Goal: Task Accomplishment & Management: Complete application form

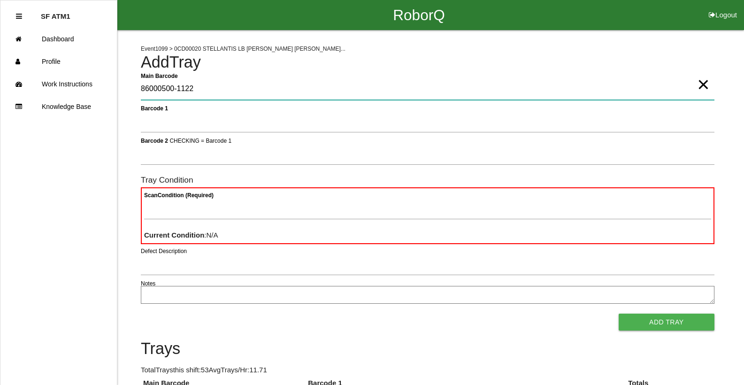
type Barcode "86000500-1122"
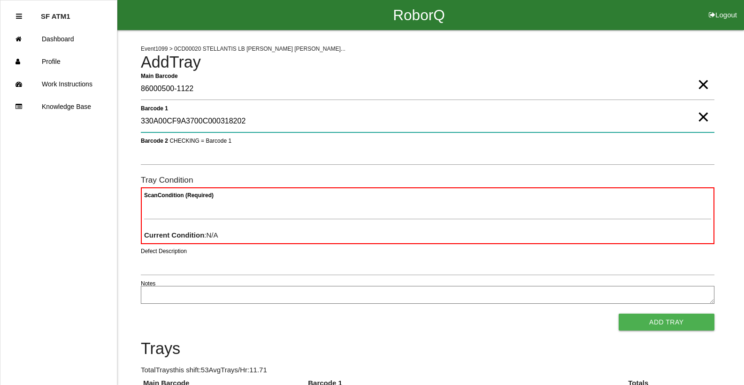
type 1 "330A00CF9A3700C000318202"
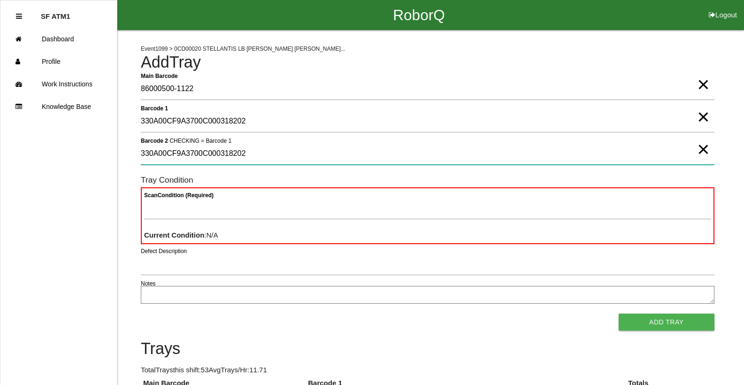
type 2 "330A00CF9A3700C000318202"
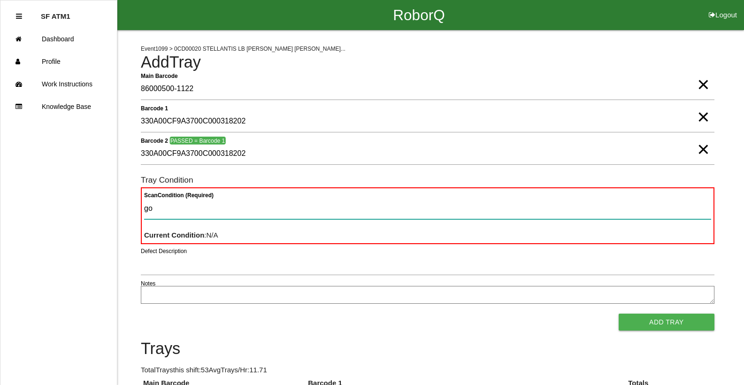
type Condition "goo"
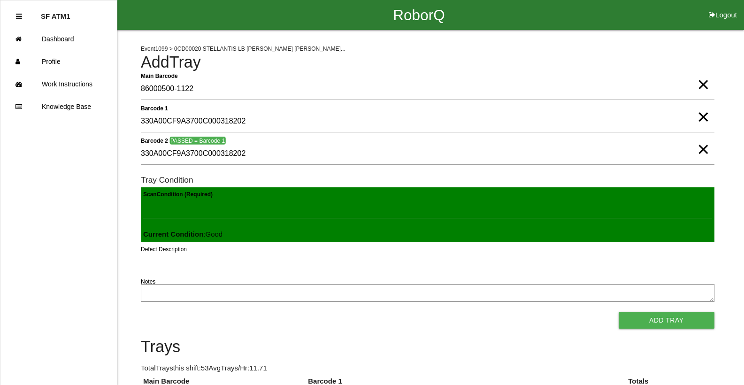
click at [619, 312] on button "Add Tray" at bounding box center [667, 320] width 96 height 17
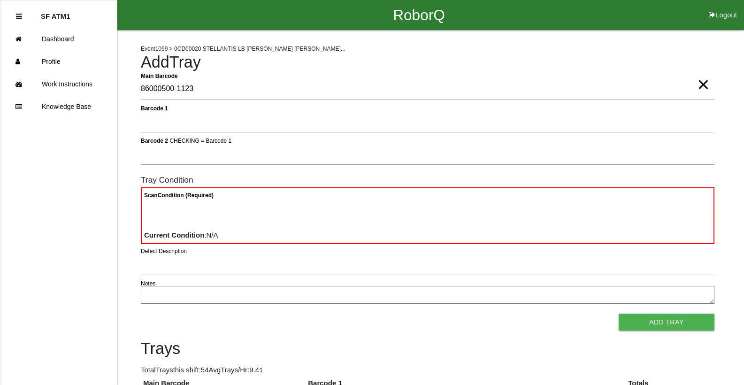
type Barcode "86000500-1123"
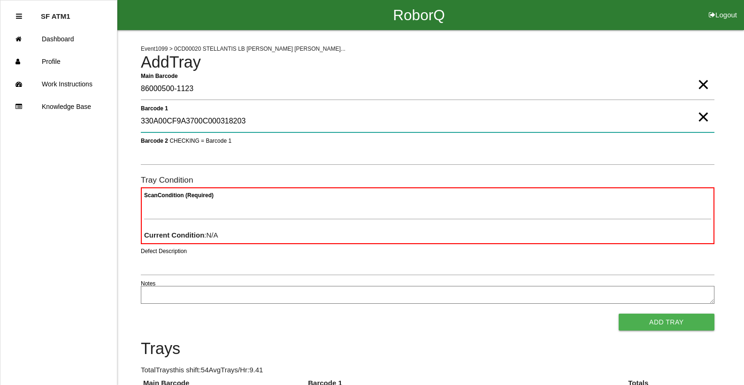
type 1 "330A00CF9A3700C000318203"
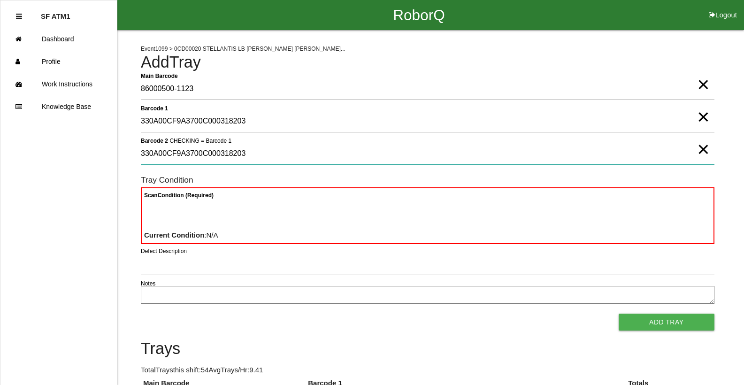
type 2 "330A00CF9A3700C000318203"
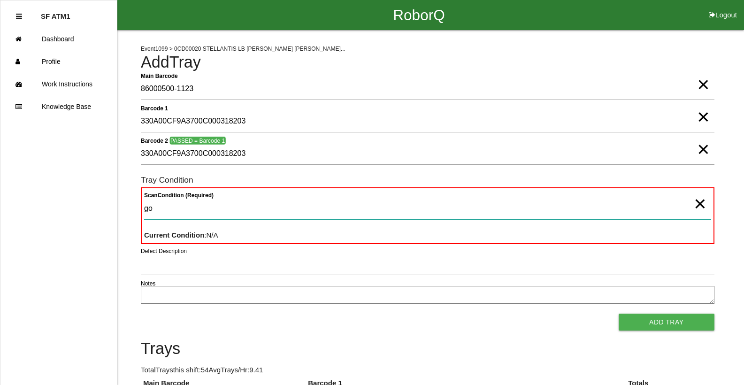
type Condition "goo"
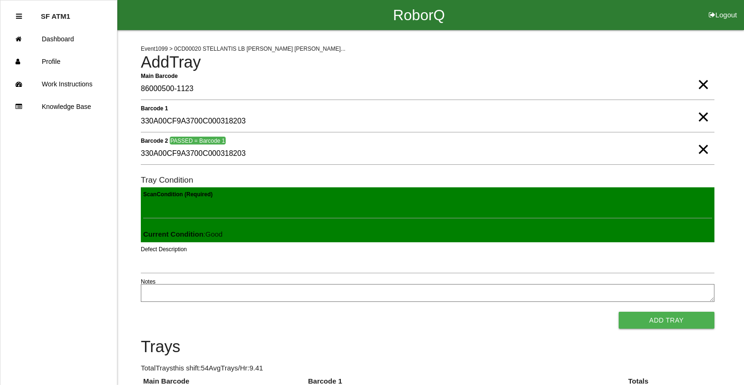
click at [619, 312] on button "Add Tray" at bounding box center [667, 320] width 96 height 17
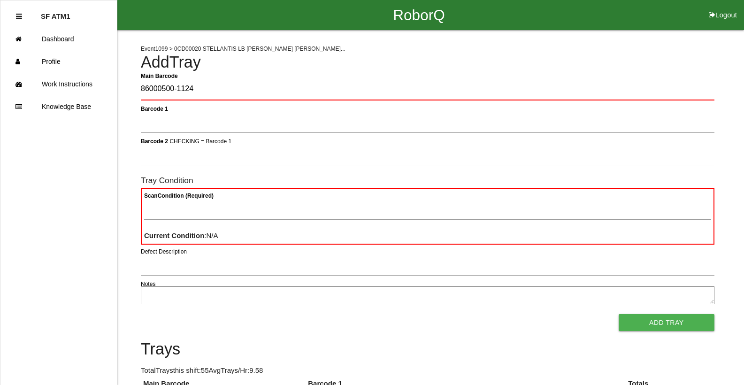
type Barcode "86000500-1124"
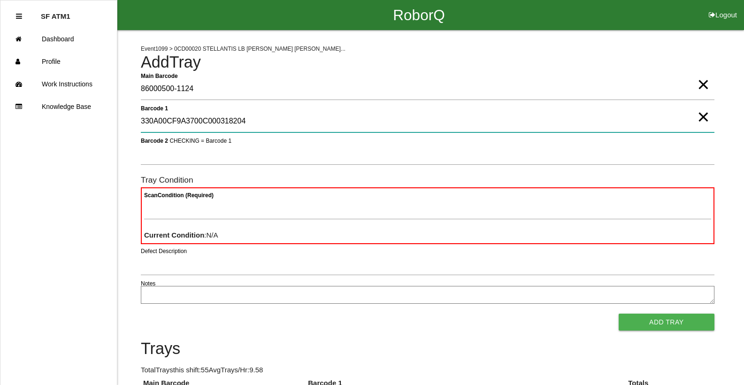
type 1 "330A00CF9A3700C000318204"
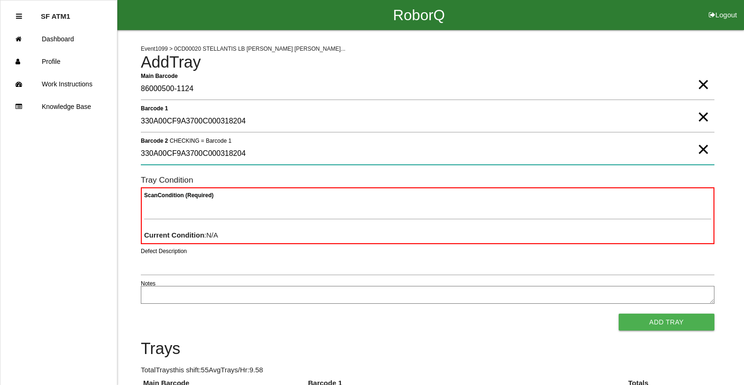
type 2 "330A00CF9A3700C000318204"
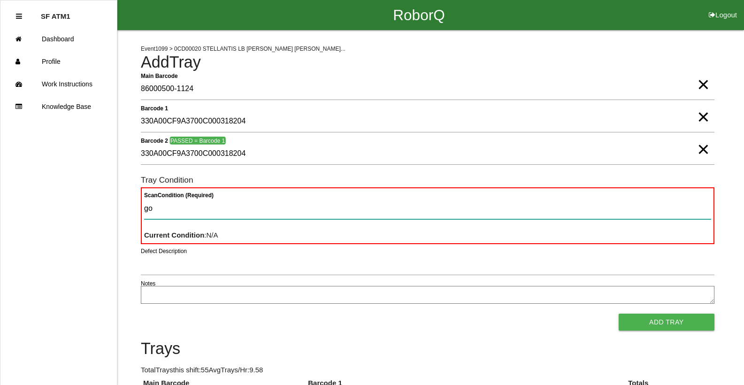
type Condition "goo"
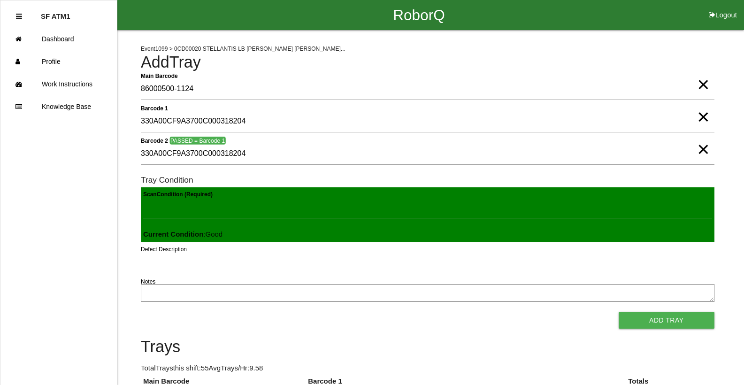
click at [619, 312] on button "Add Tray" at bounding box center [667, 320] width 96 height 17
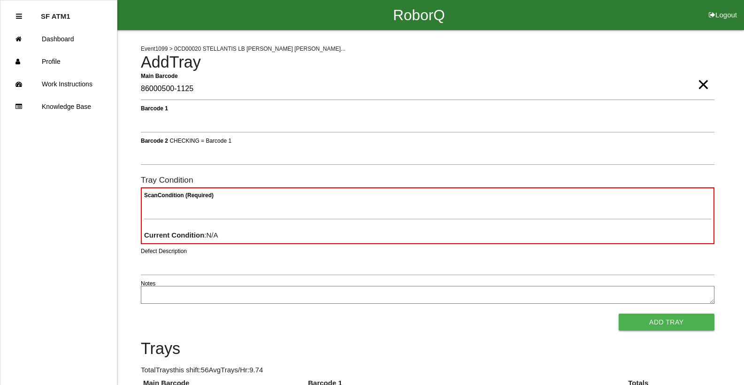
type Barcode "86000500-1125"
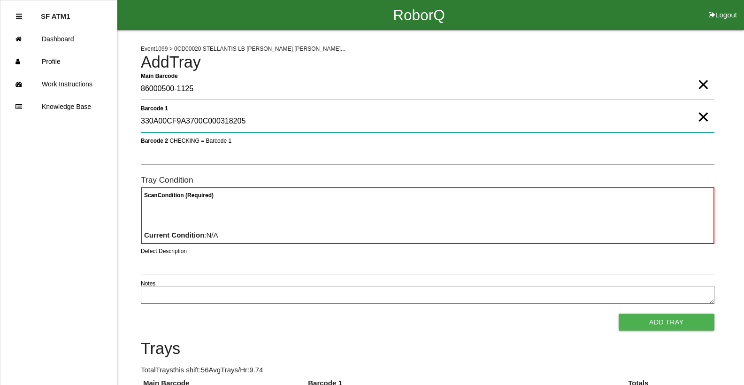
type 1 "330A00CF9A3700C000318205"
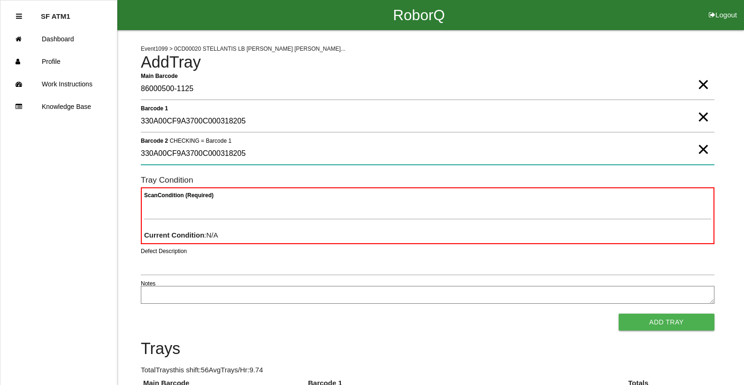
type 2 "330A00CF9A3700C000318205"
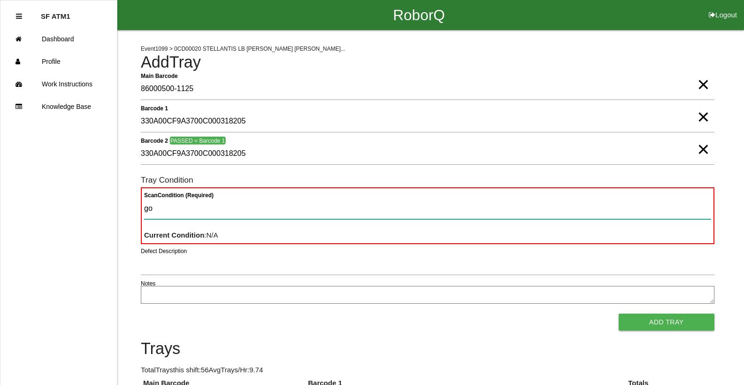
type Condition "goo"
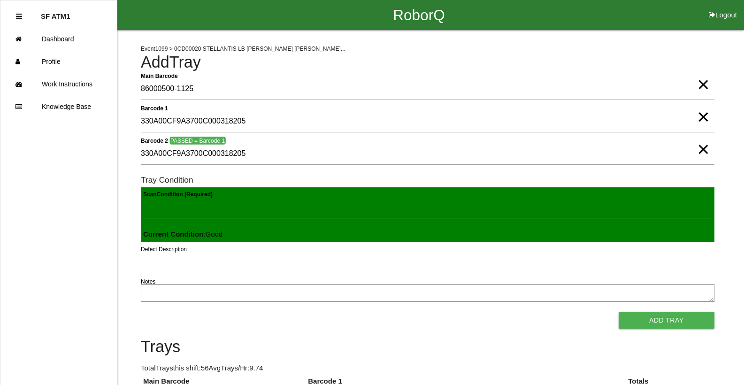
click at [619, 312] on button "Add Tray" at bounding box center [667, 320] width 96 height 17
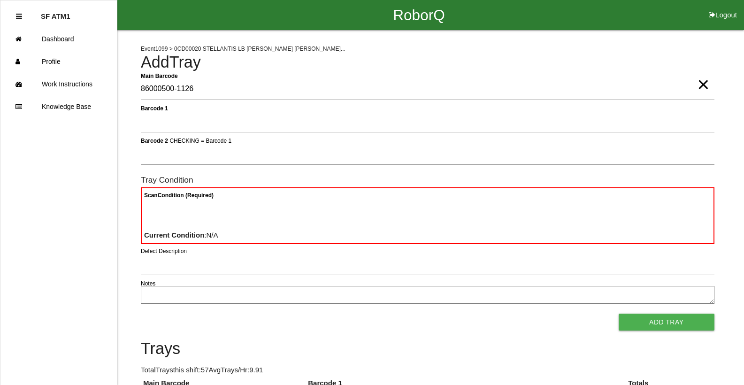
type Barcode "86000500-1126"
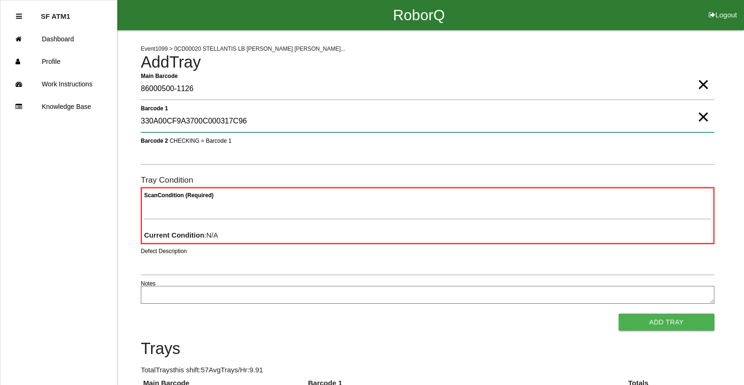
type 1 "330A00CF9A3700C000317C96"
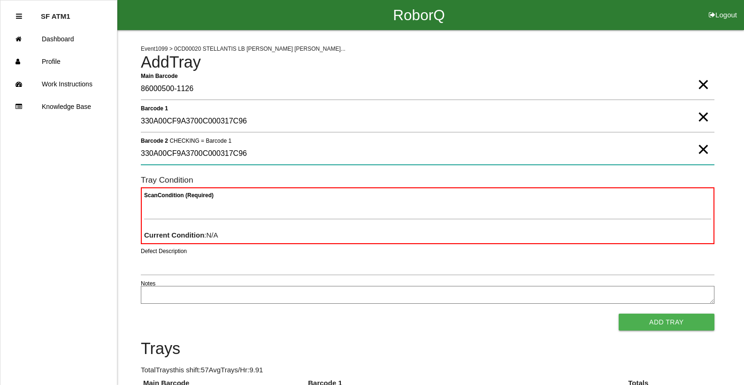
type 2 "330A00CF9A3700C000317C96"
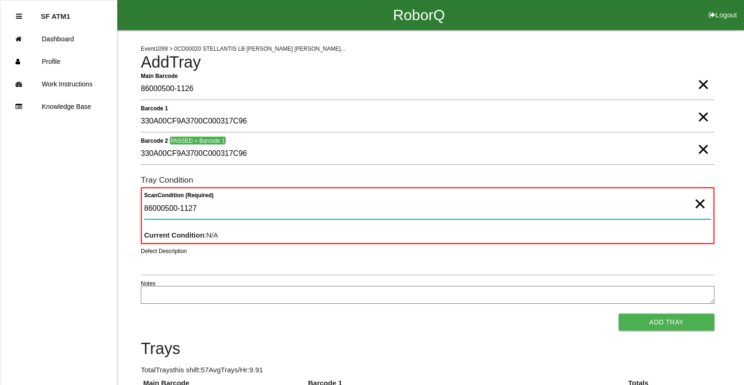
type Condition "86000500-1127"
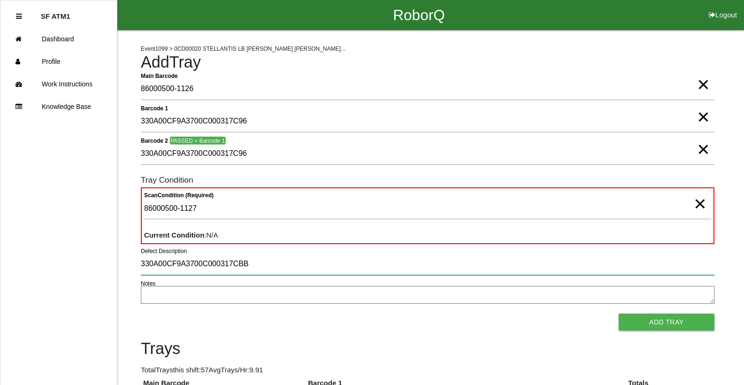
type input "330A00CF9A3700C000317CBB"
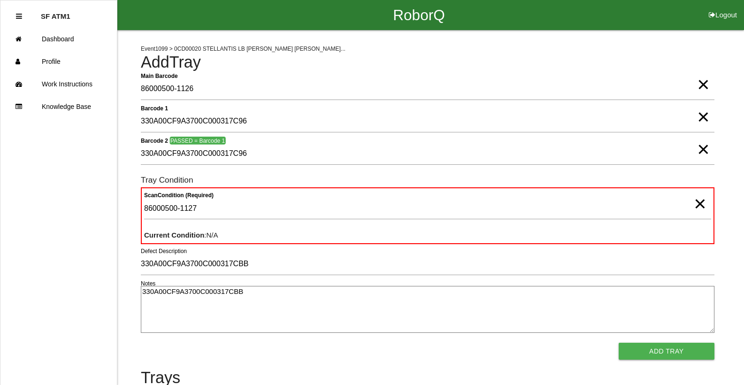
type textarea "330A00CF9A3700C000317CBB"
click at [242, 298] on textarea "330A00CF9A3700C000317CBB" at bounding box center [428, 309] width 574 height 47
type textarea "3"
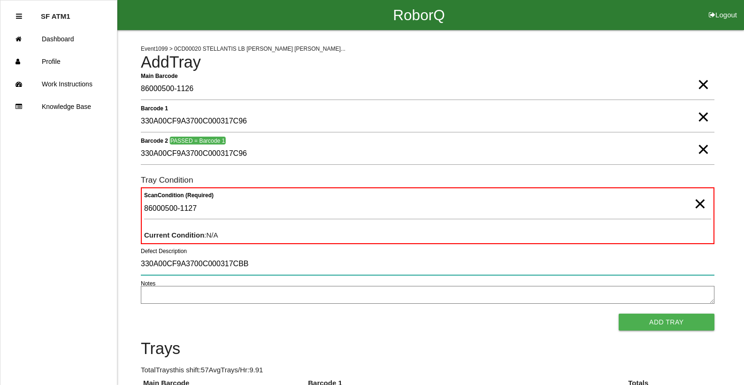
click at [258, 267] on input "330A00CF9A3700C000317CBB" at bounding box center [428, 265] width 574 height 22
type input "3"
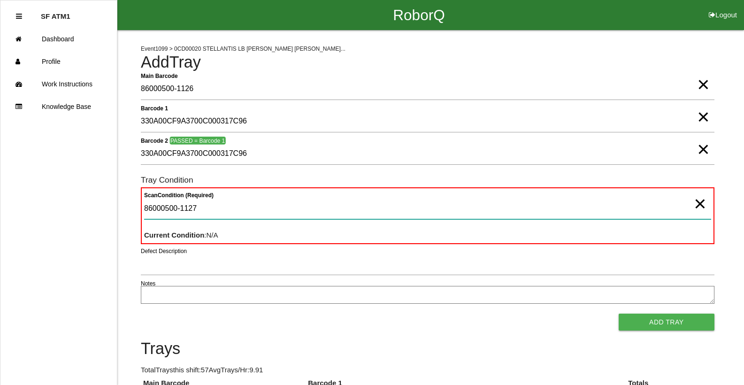
click at [214, 215] on Condition "86000500-1127" at bounding box center [427, 209] width 567 height 22
type Condition "8"
type Condition "goo"
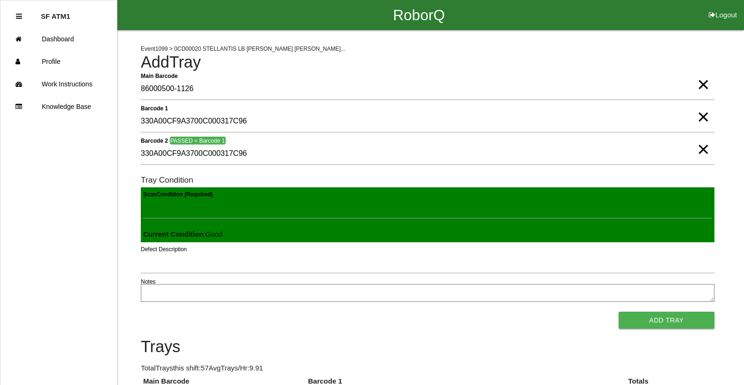
click at [619, 312] on button "Add Tray" at bounding box center [667, 320] width 96 height 17
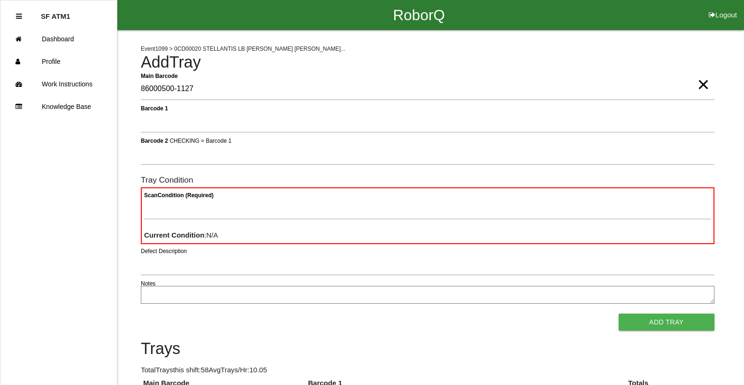
type Barcode "86000500-1127"
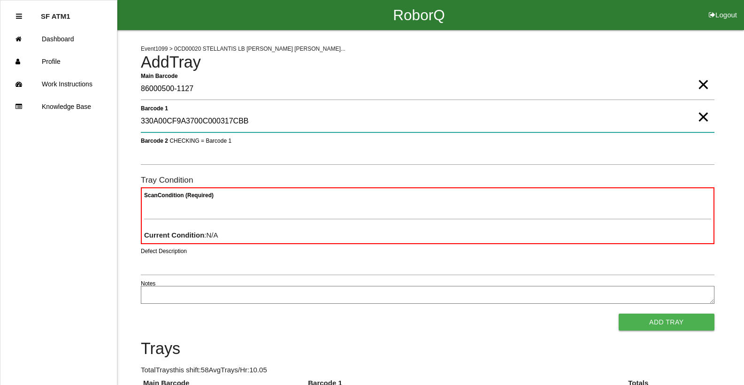
type 1 "330A00CF9A3700C000317CBB"
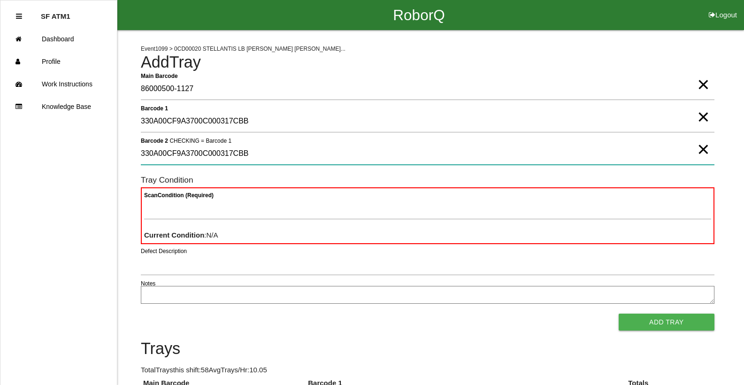
type 2 "330A00CF9A3700C000317CBB"
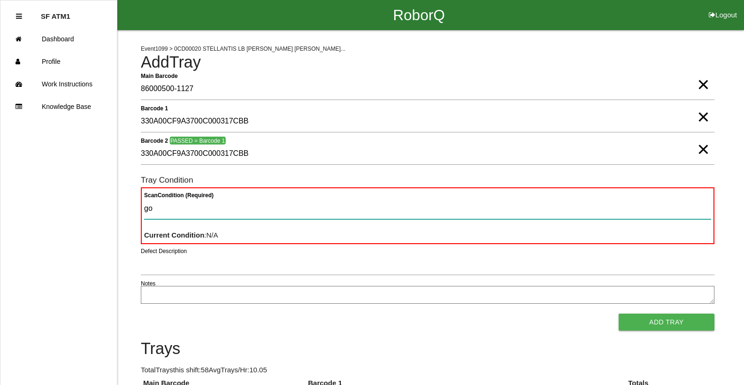
type Condition "goo"
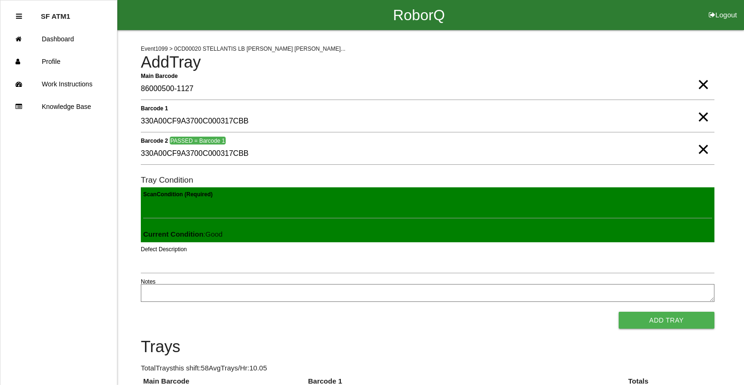
click at [619, 312] on button "Add Tray" at bounding box center [667, 320] width 96 height 17
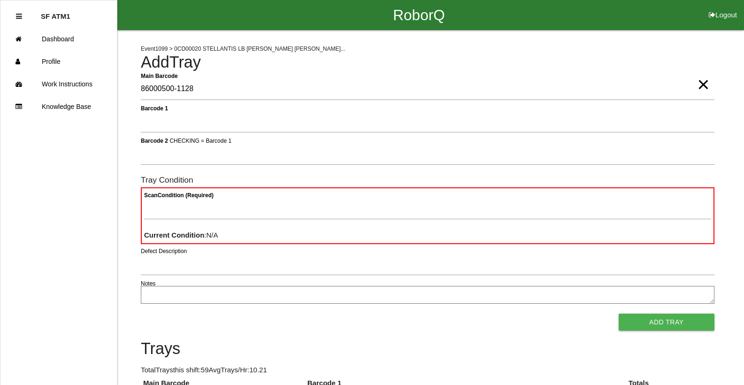
type Barcode "86000500-1128"
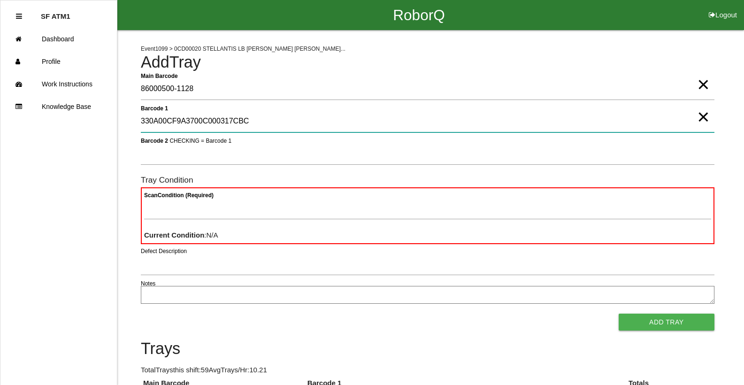
type 1 "330A00CF9A3700C000317CBC"
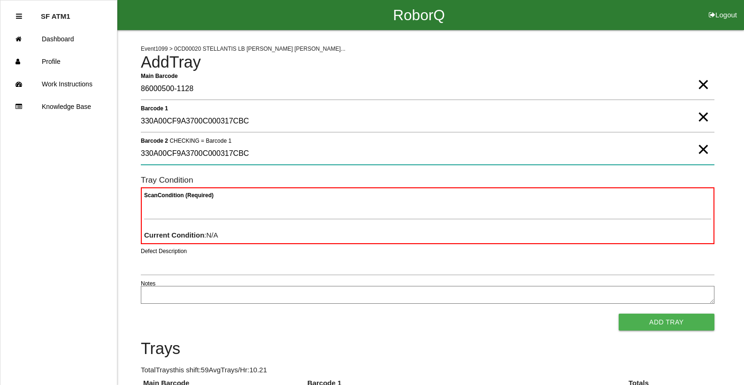
type 2 "330A00CF9A3700C000317CBC"
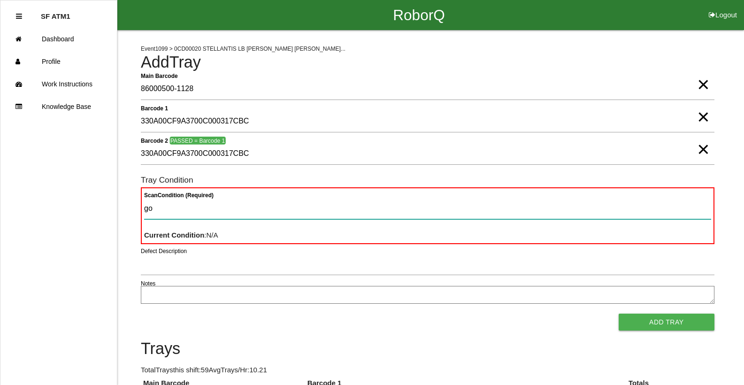
type Condition "goo"
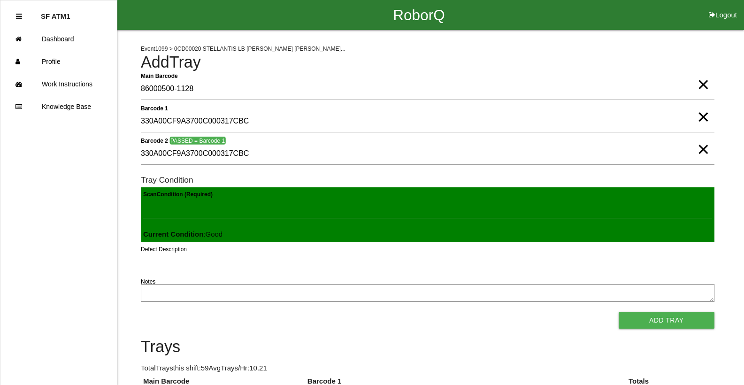
click button "Add Tray" at bounding box center [667, 320] width 96 height 17
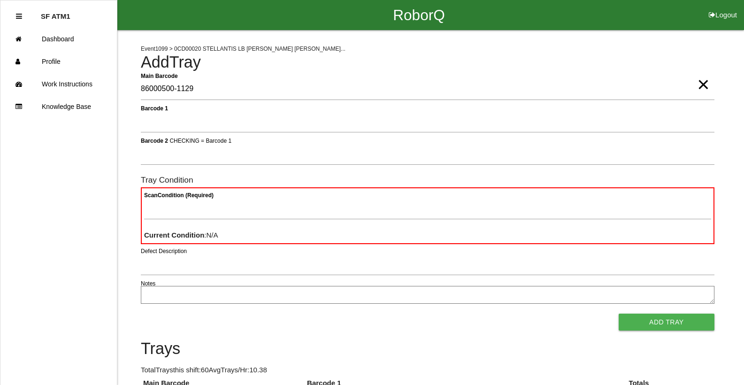
type Barcode "86000500-1129"
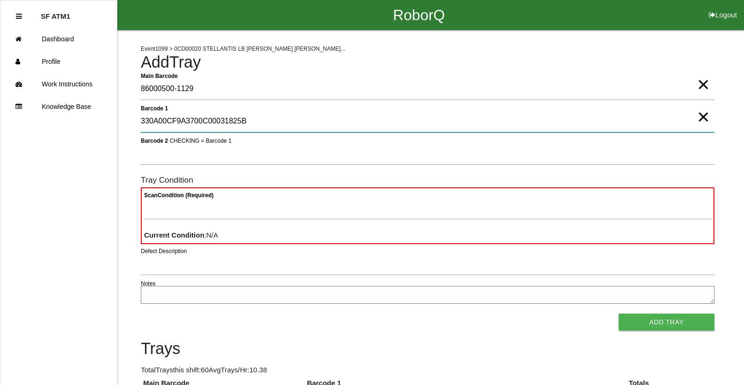
type 1 "330A00CF9A3700C00031825B"
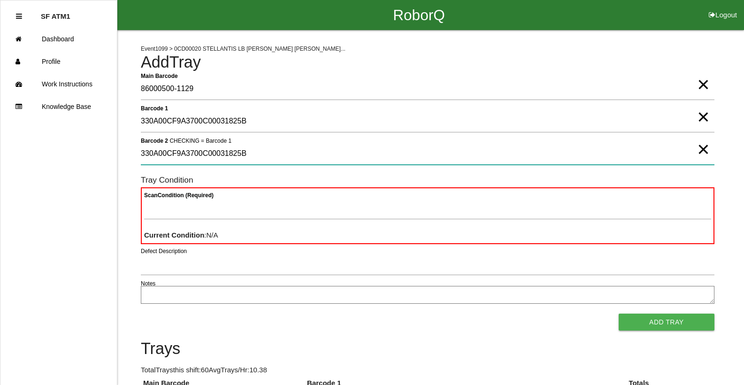
type 2 "330A00CF9A3700C00031825B"
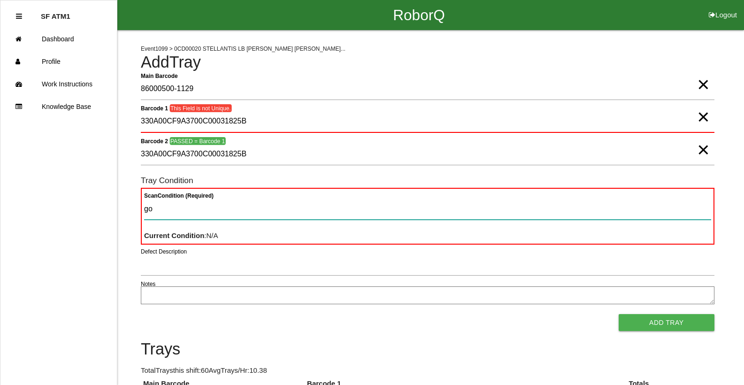
type Condition "goo"
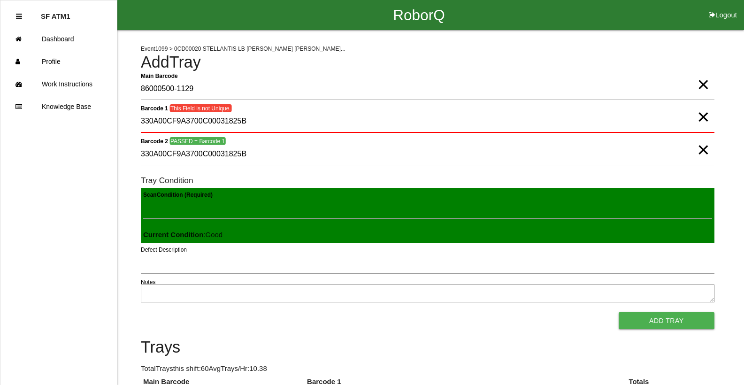
click at [619, 312] on button "Add Tray" at bounding box center [667, 320] width 96 height 17
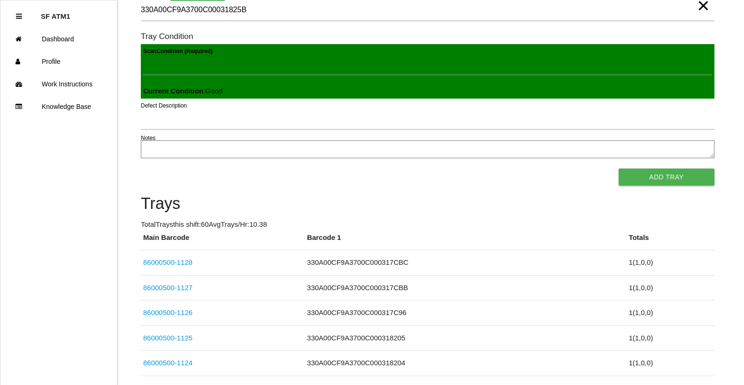
scroll to position [38, 0]
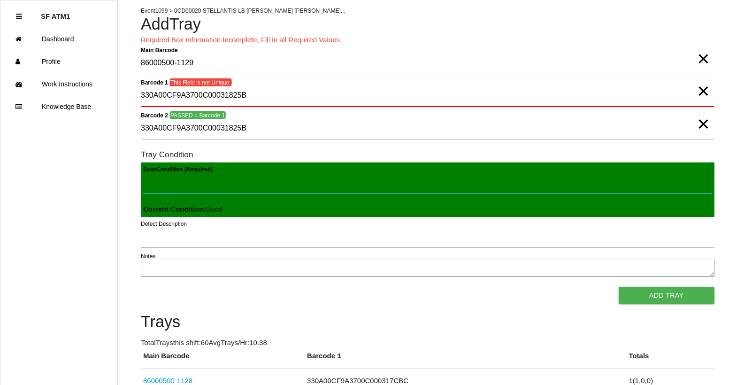
click at [253, 181] on Condition "Scan Condition (Required)" at bounding box center [427, 183] width 569 height 22
click at [248, 93] on 1 "330A00CF9A3700C00031825B" at bounding box center [428, 96] width 574 height 22
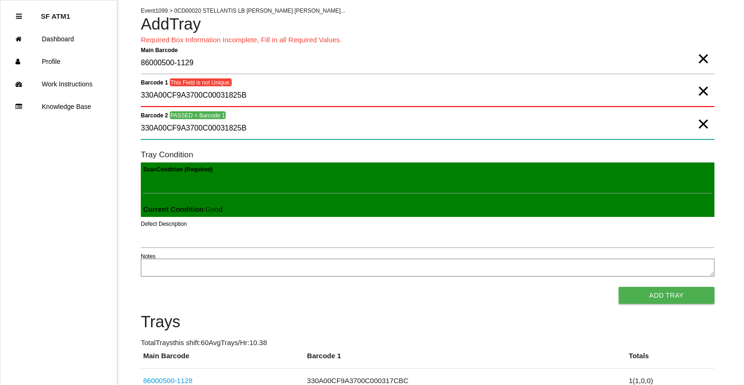
click at [248, 135] on 2 "330A00CF9A3700C00031825B" at bounding box center [428, 129] width 574 height 22
type 2 "3"
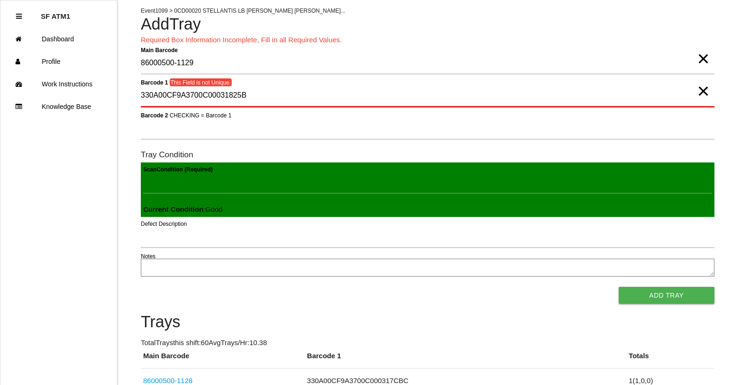
click at [264, 103] on 1 "330A00CF9A3700C00031825B" at bounding box center [428, 96] width 574 height 22
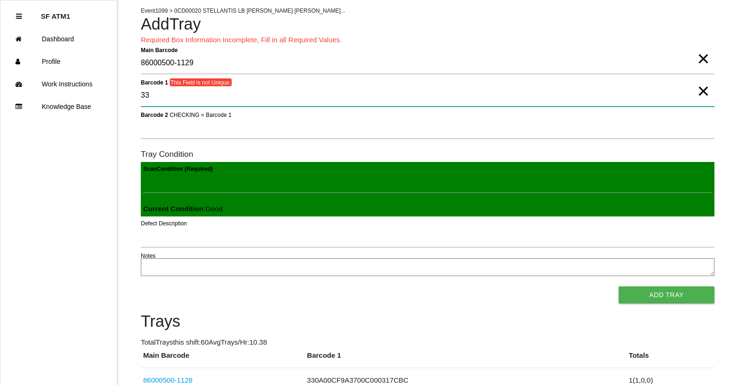
type 1 "3"
click at [175, 101] on 1 "BAD" at bounding box center [428, 96] width 574 height 22
type 1 "B"
type 1 "330A00CF9A3700C00031825B"
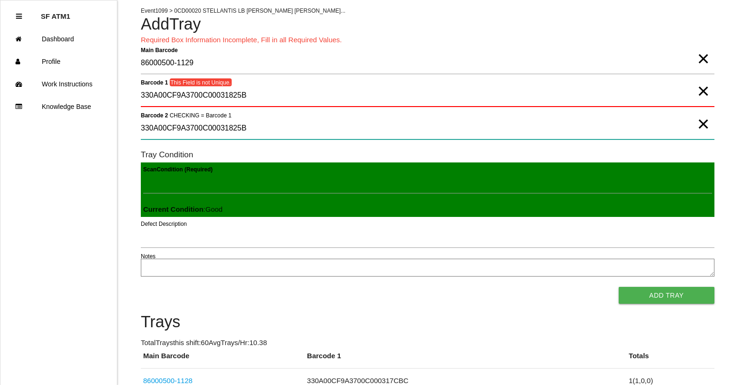
type 2 "330A00CF9A3700C00031825B"
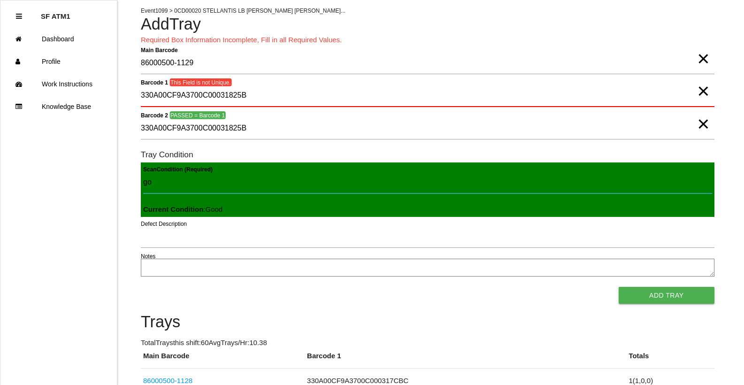
type Condition "goo"
click at [619, 287] on button "Add Tray" at bounding box center [667, 295] width 96 height 17
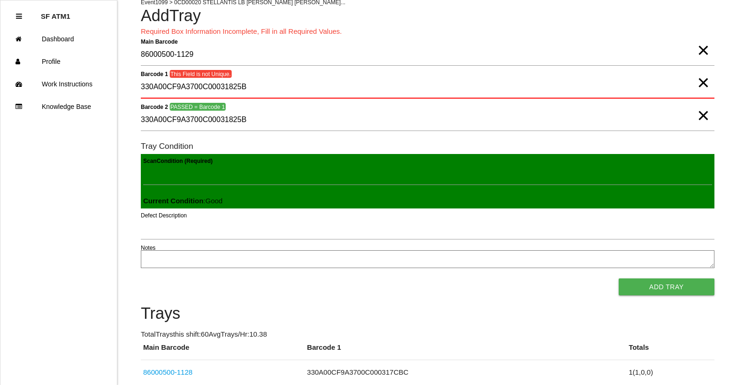
scroll to position [0, 0]
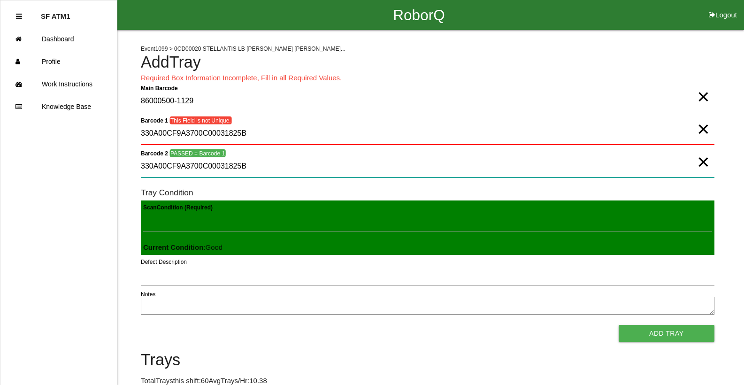
click at [278, 157] on 2 "330A00CF9A3700C00031825B" at bounding box center [428, 167] width 574 height 22
type 2 "3"
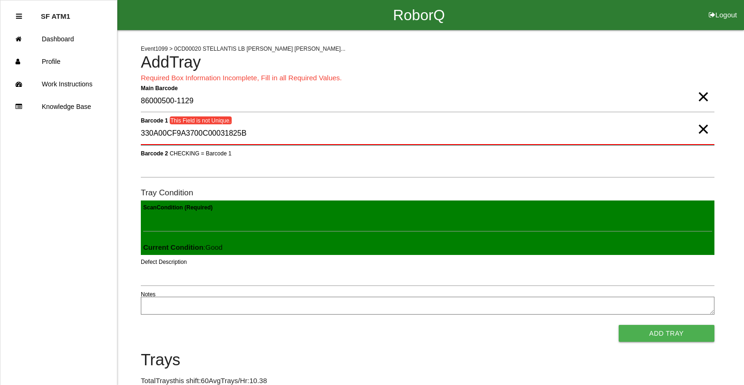
click at [243, 123] on 1 "330A00CF9A3700C00031825B" at bounding box center [428, 134] width 574 height 22
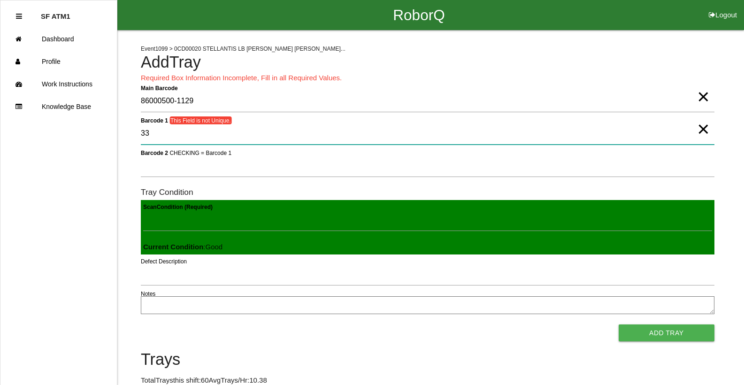
type 1 "3"
type 1 "330A00CF9A3700C000318213"
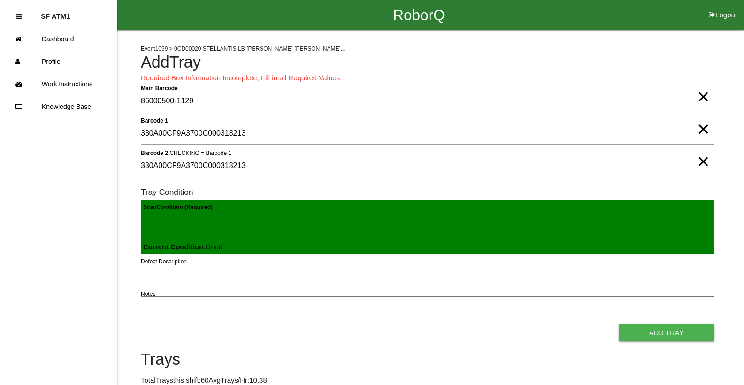
type 2 "330A00CF9A3700C000318213"
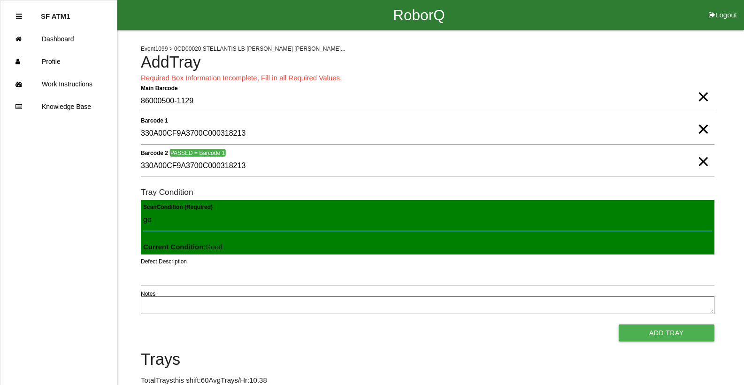
type Condition "goo"
click at [619, 325] on button "Add Tray" at bounding box center [667, 333] width 96 height 17
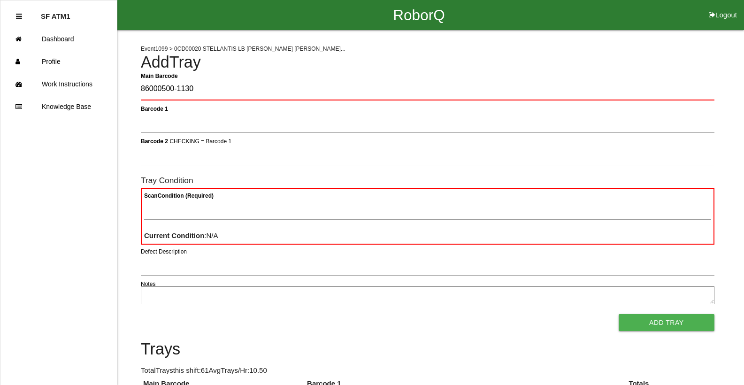
type Barcode "86000500-1130"
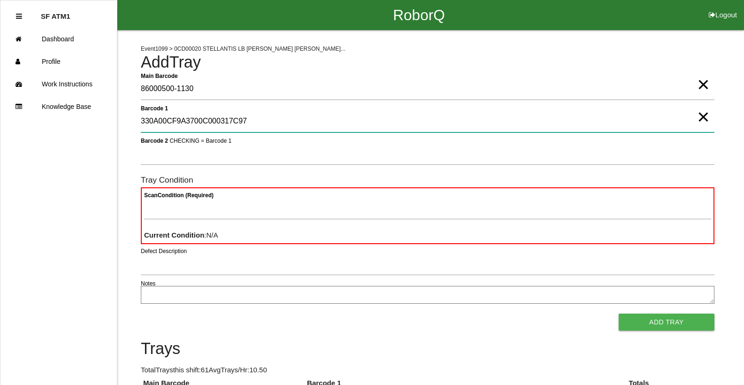
type 1 "330A00CF9A3700C000317C97"
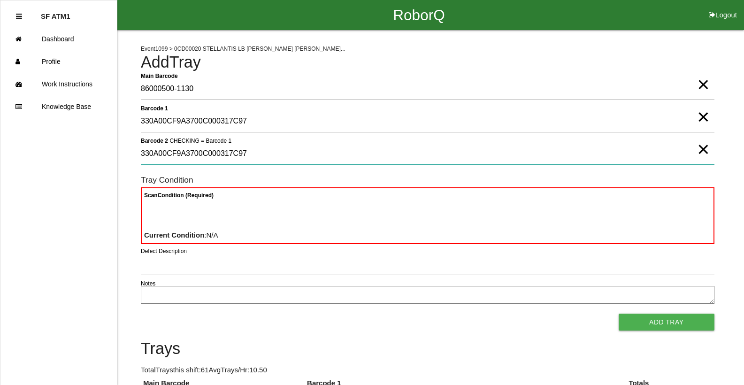
type 2 "330A00CF9A3700C000317C97"
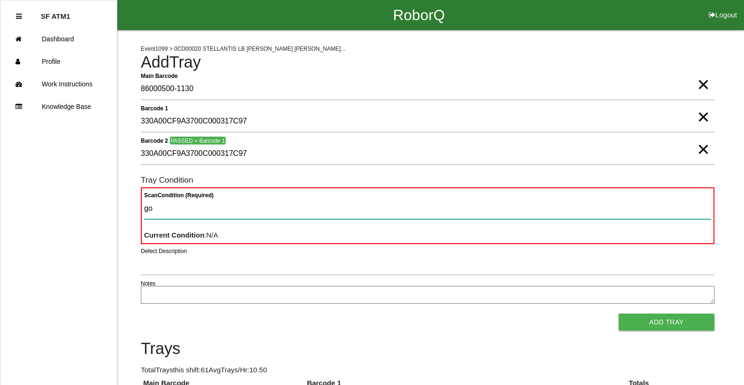
type Condition "goo"
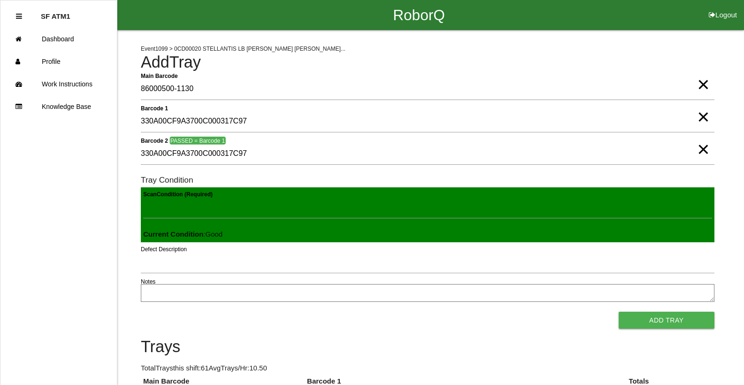
click at [619, 312] on button "Add Tray" at bounding box center [667, 320] width 96 height 17
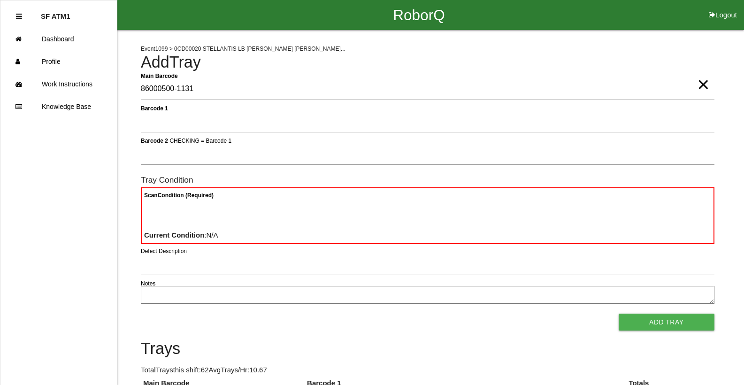
type Barcode "86000500-1131"
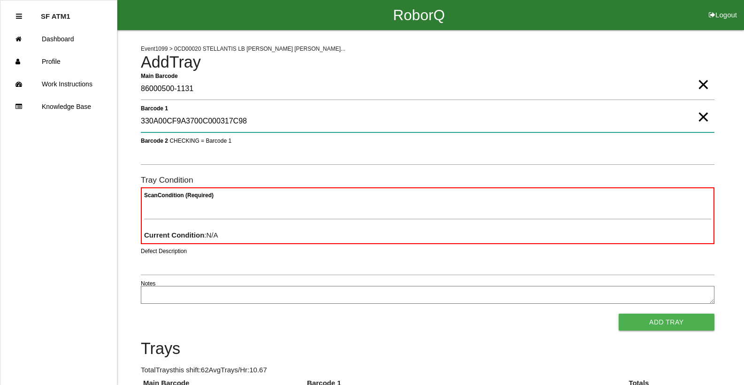
type 1 "330A00CF9A3700C000317C98"
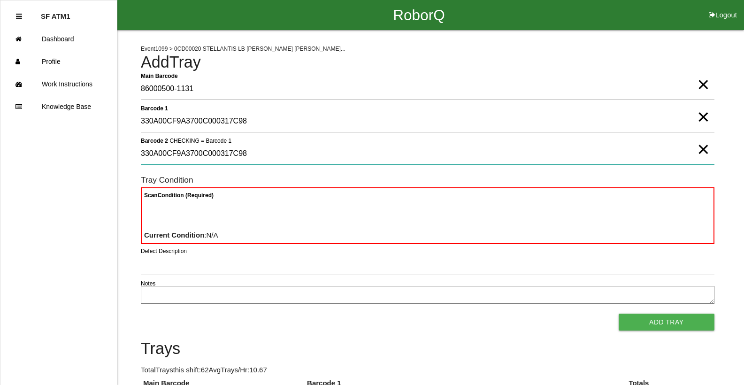
type 2 "330A00CF9A3700C000317C98"
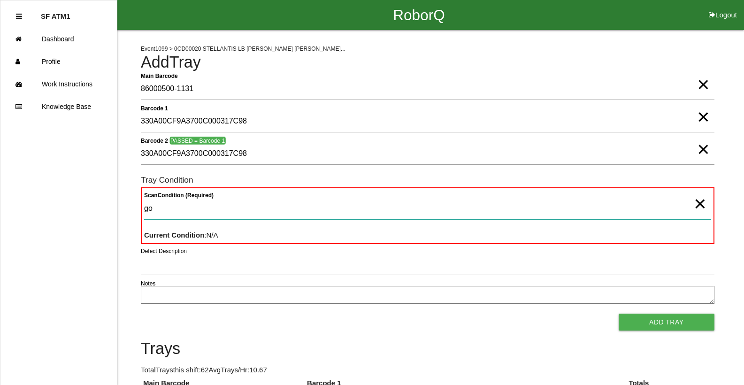
type Condition "goo"
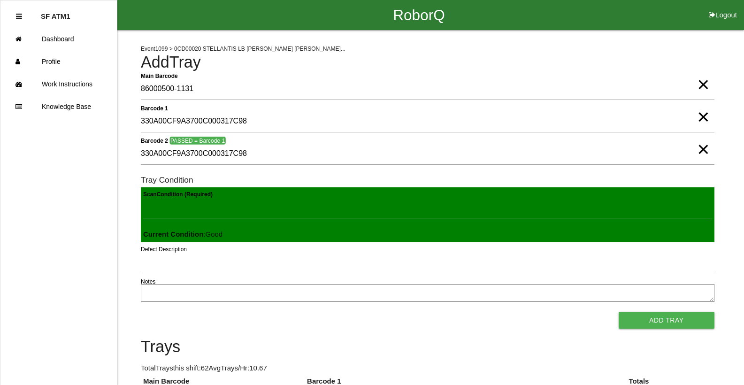
click at [619, 312] on button "Add Tray" at bounding box center [667, 320] width 96 height 17
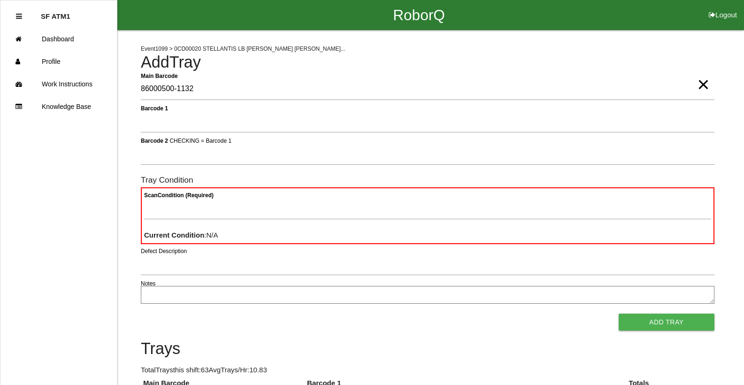
type Barcode "86000500-1132"
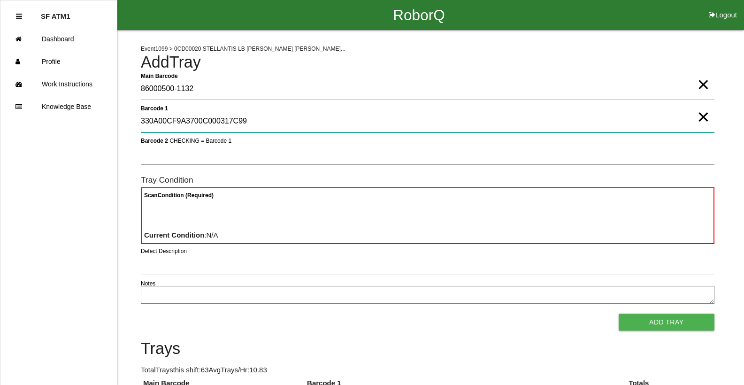
type 1 "330A00CF9A3700C000317C99"
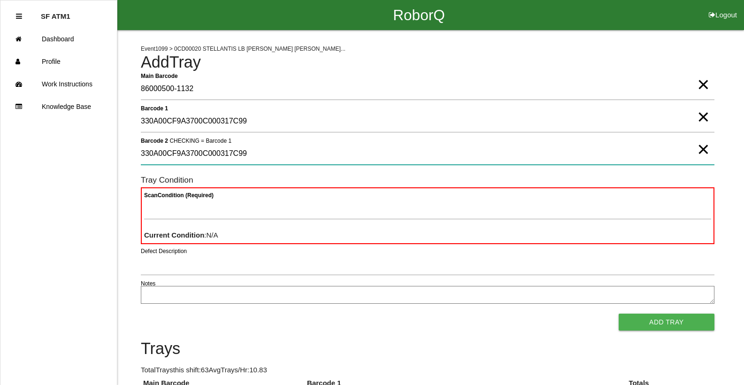
type 2 "330A00CF9A3700C000317C99"
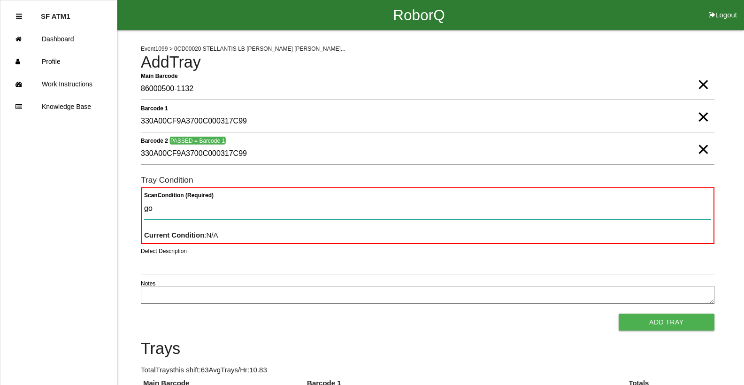
type Condition "goo"
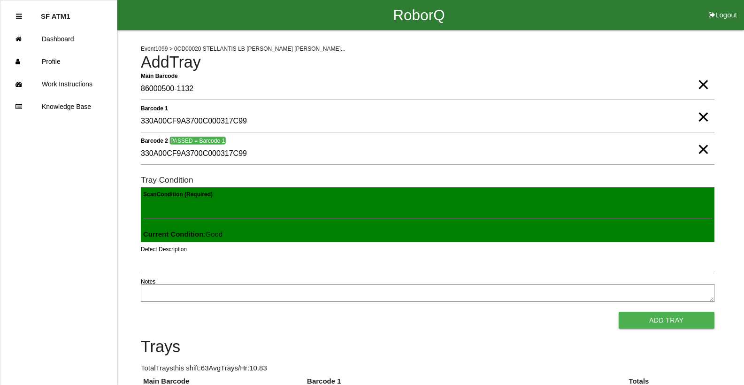
click at [619, 312] on button "Add Tray" at bounding box center [667, 320] width 96 height 17
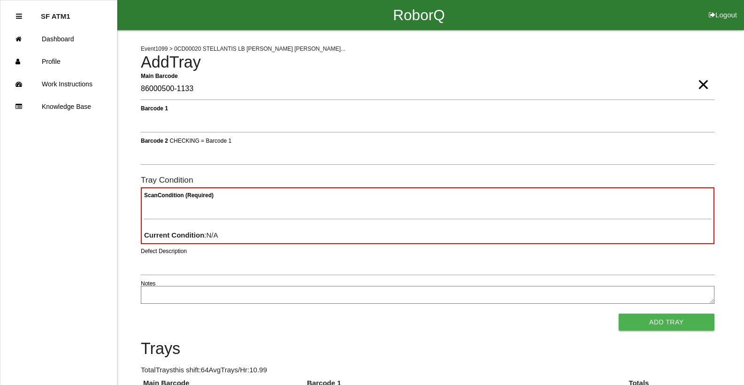
type Barcode "86000500-1133"
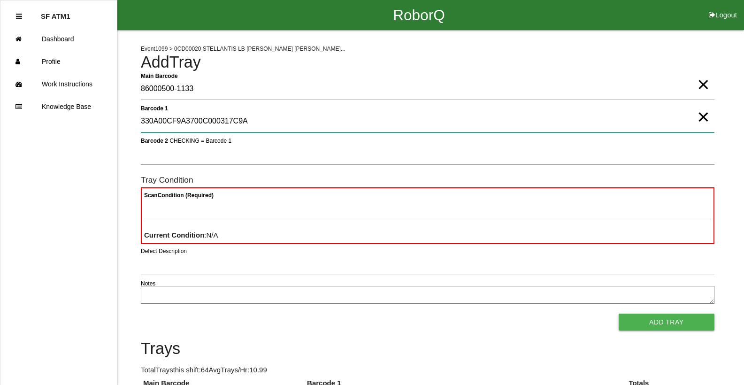
type 1 "330A00CF9A3700C000317C9A"
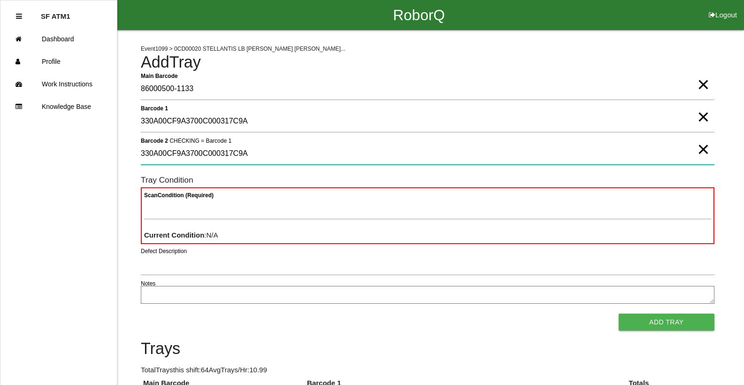
type 2 "330A00CF9A3700C000317C9A"
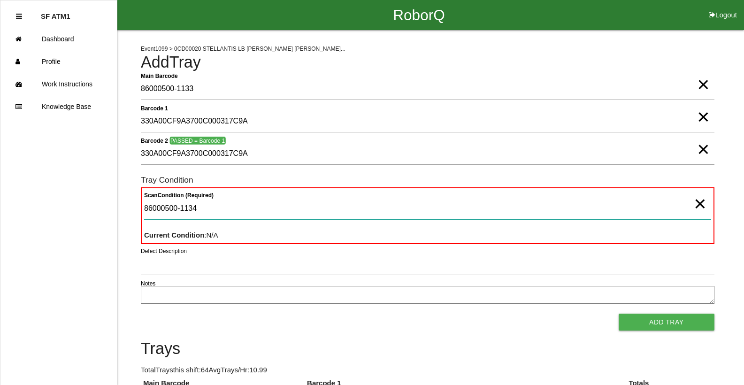
click at [219, 214] on Condition "86000500-1134" at bounding box center [427, 209] width 567 height 22
type Condition "8"
type Condition "goo"
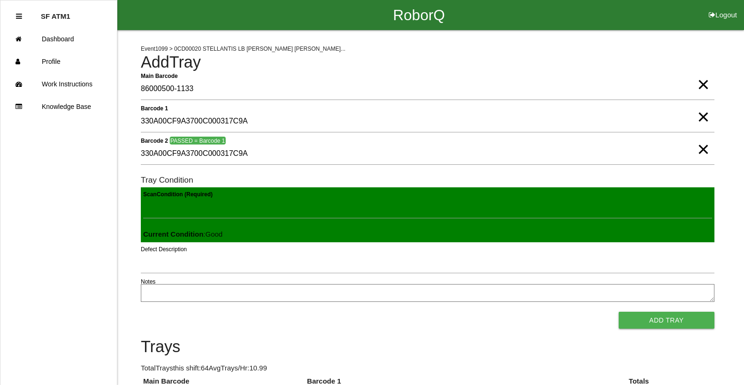
click at [619, 312] on button "Add Tray" at bounding box center [667, 320] width 96 height 17
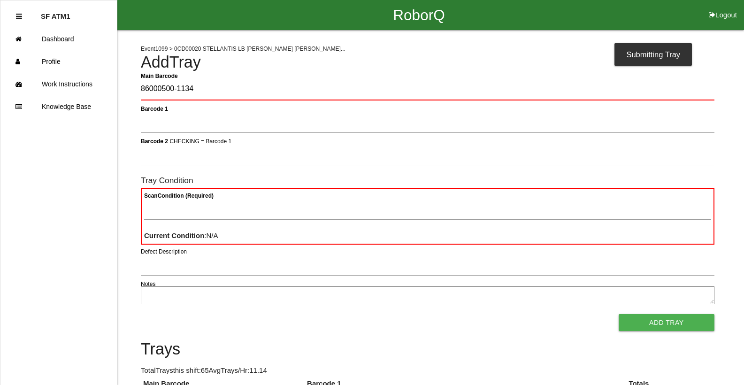
type Barcode "86000500-1134"
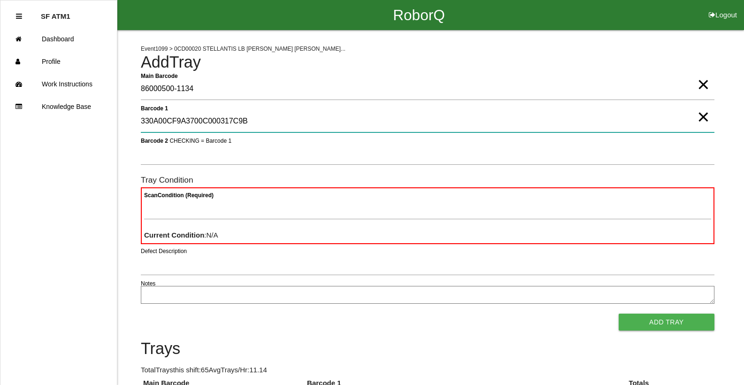
type 1 "330A00CF9A3700C000317C9B"
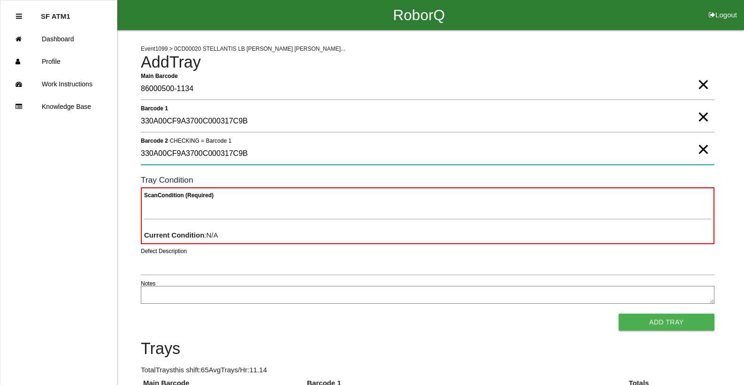
type 2 "330A00CF9A3700C000317C9B"
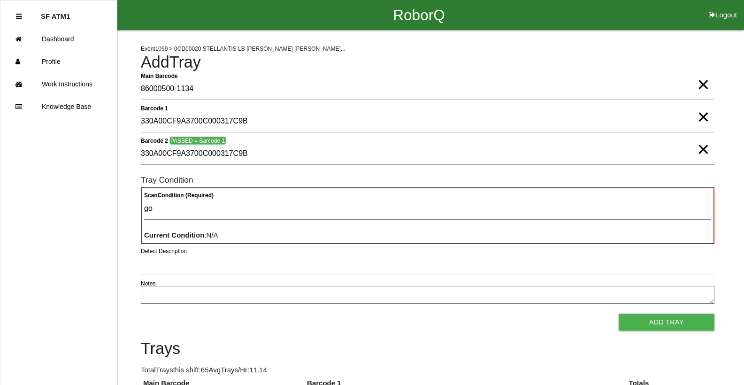
type Condition "goo"
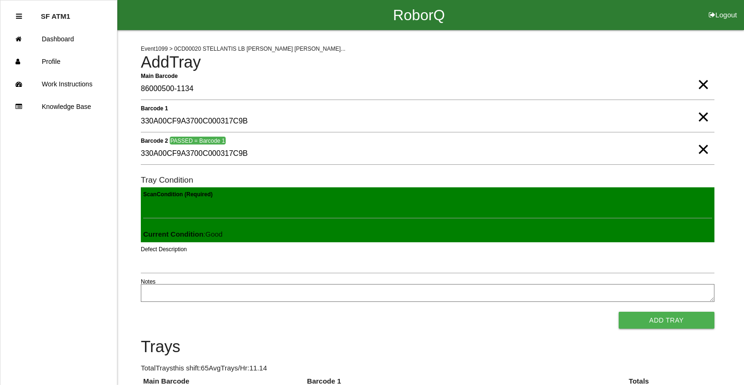
click at [619, 312] on button "Add Tray" at bounding box center [667, 320] width 96 height 17
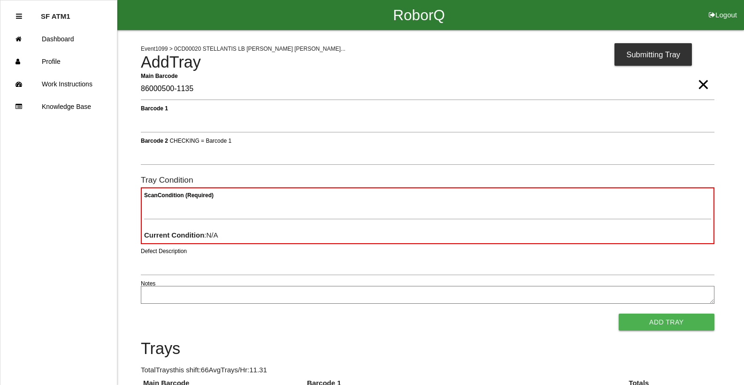
type Barcode "86000500-1135"
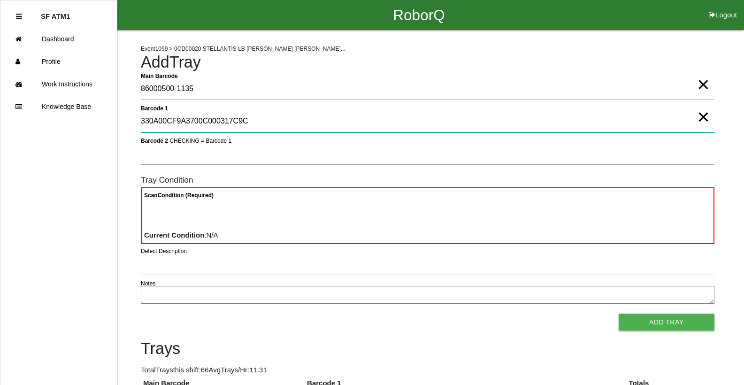
type 1 "330A00CF9A3700C000317C9C"
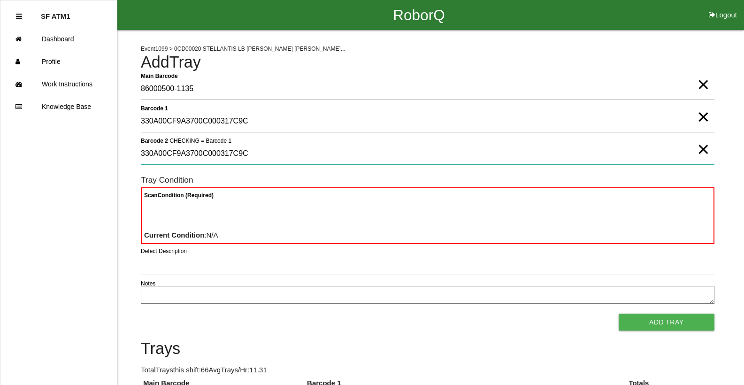
type 2 "330A00CF9A3700C000317C9C"
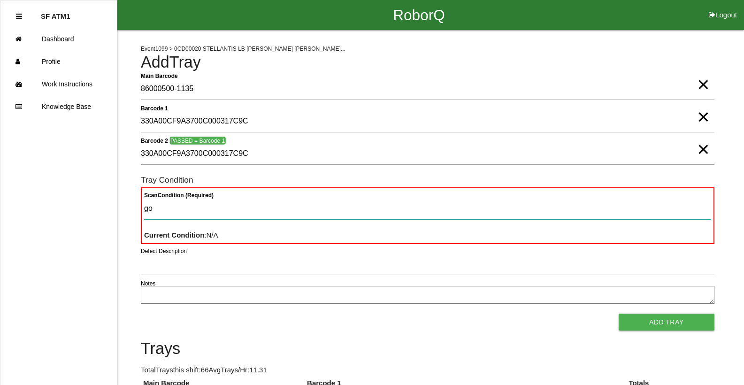
type Condition "goo"
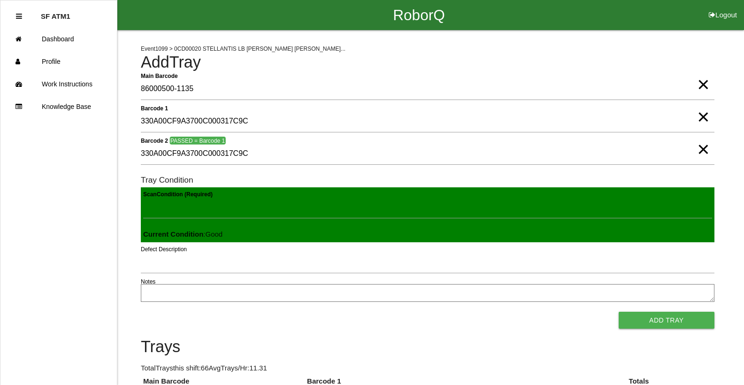
click at [619, 312] on button "Add Tray" at bounding box center [667, 320] width 96 height 17
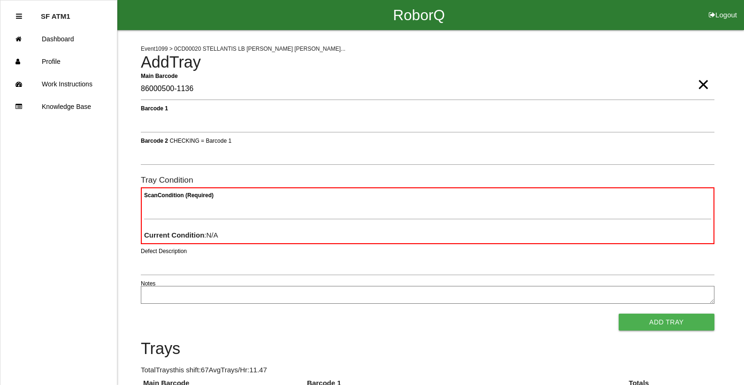
type Barcode "86000500-1136"
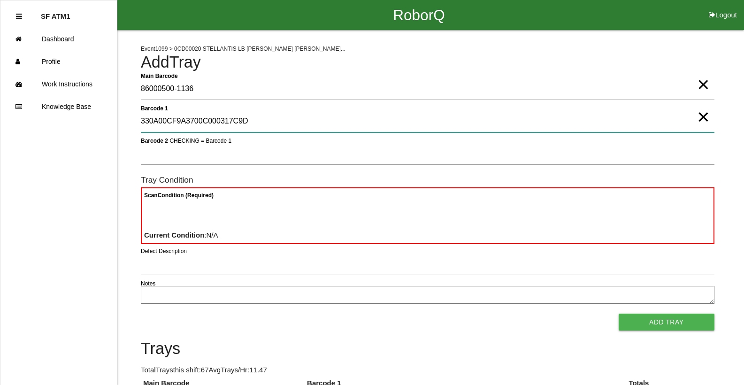
type 1 "330A00CF9A3700C000317C9D"
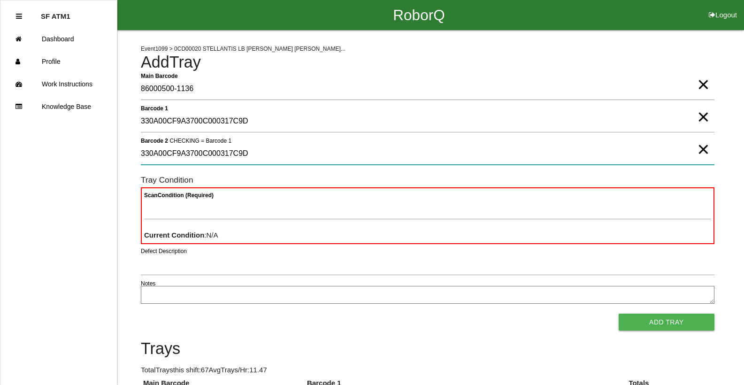
type 2 "330A00CF9A3700C000317C9D"
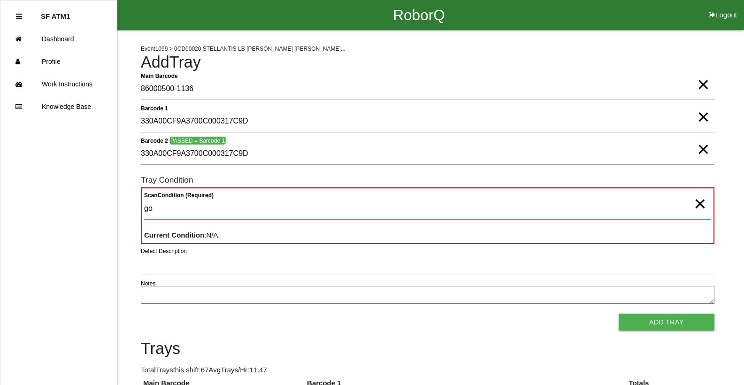
type Condition "goo"
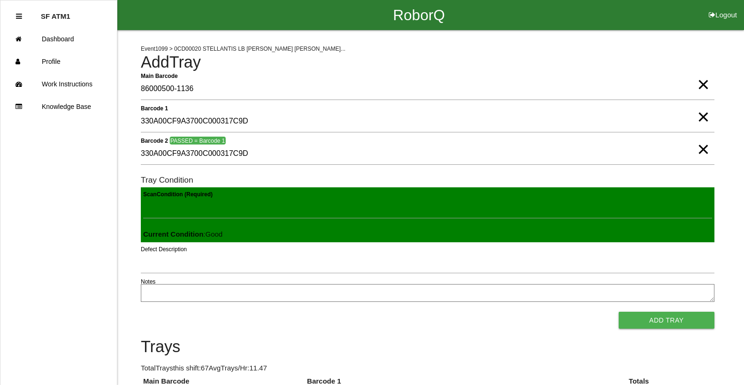
click at [619, 312] on button "Add Tray" at bounding box center [667, 320] width 96 height 17
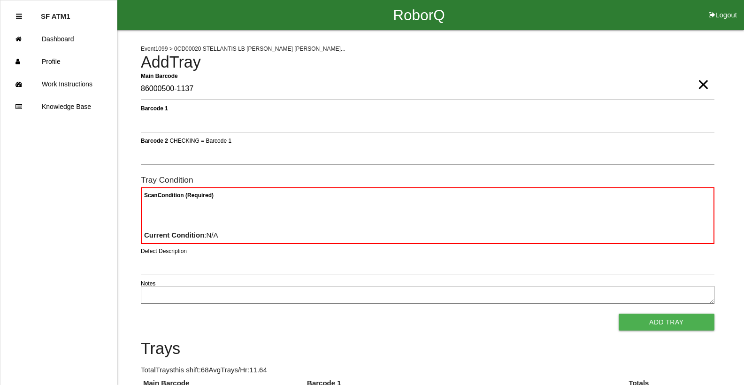
type Barcode "86000500-1137"
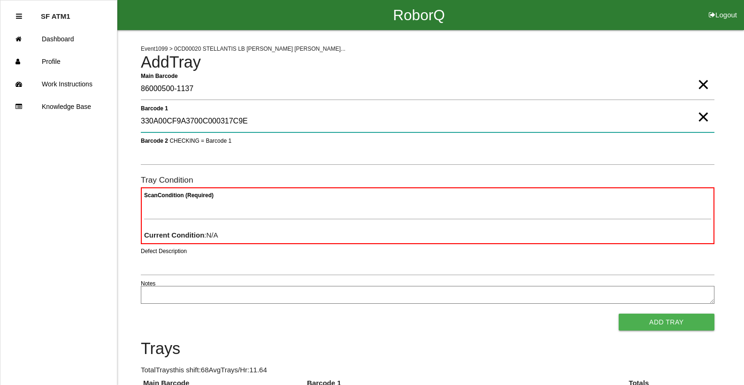
type 1 "330A00CF9A3700C000317C9E"
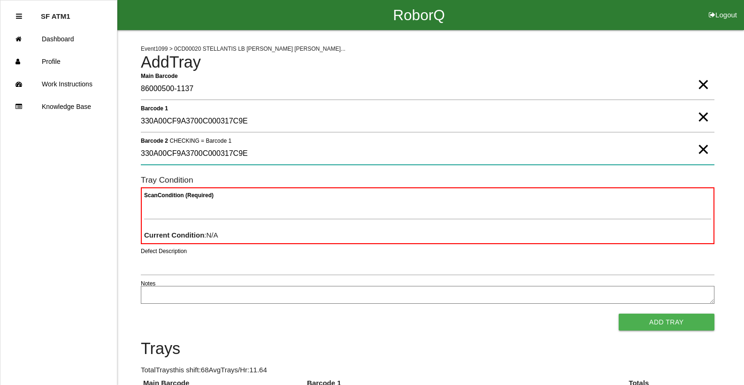
type 2 "330A00CF9A3700C000317C9E"
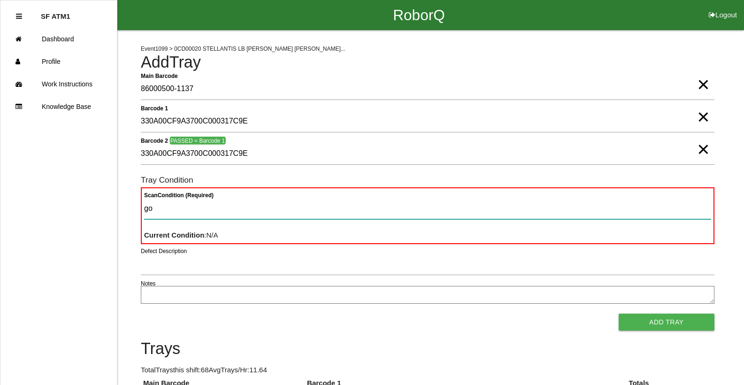
type Condition "goo"
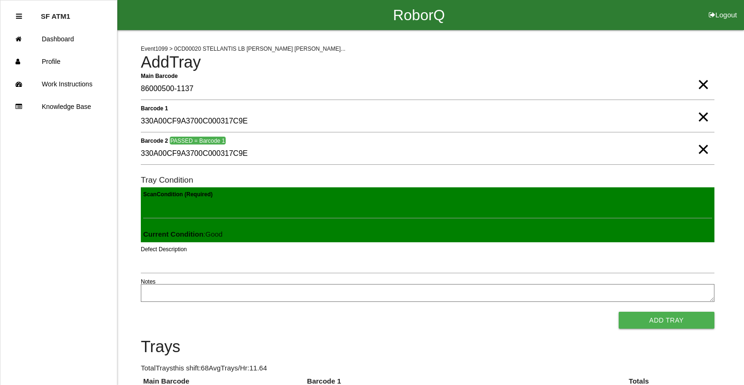
click at [619, 312] on button "Add Tray" at bounding box center [667, 320] width 96 height 17
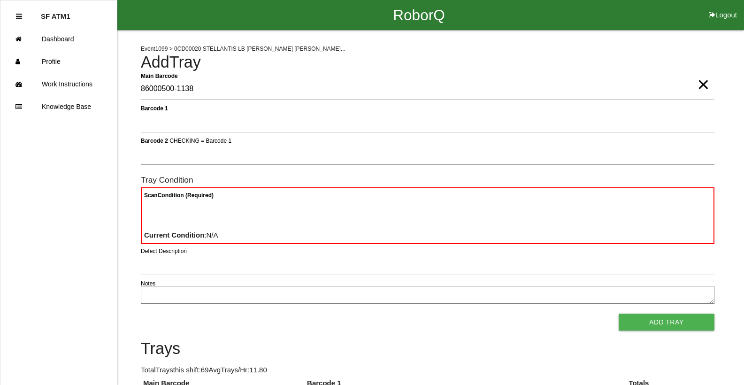
type Barcode "86000500-1138"
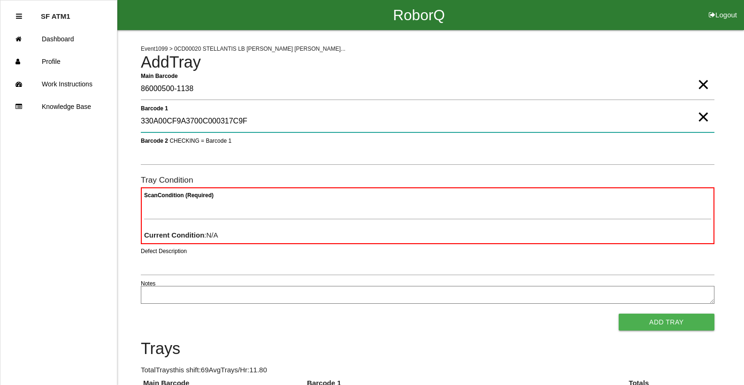
type 1 "330A00CF9A3700C000317C9F"
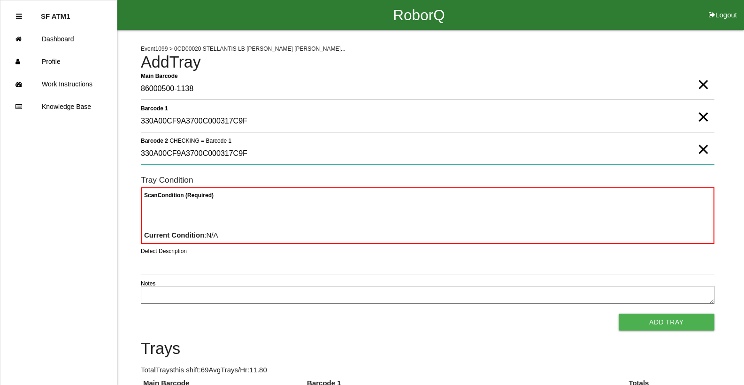
type 2 "330A00CF9A3700C000317C9F"
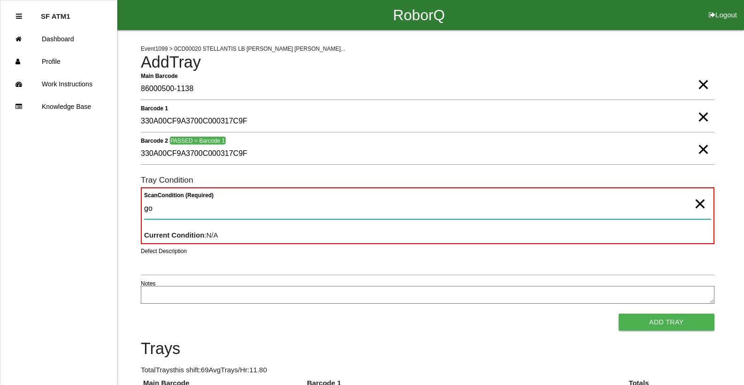
type Condition "goo"
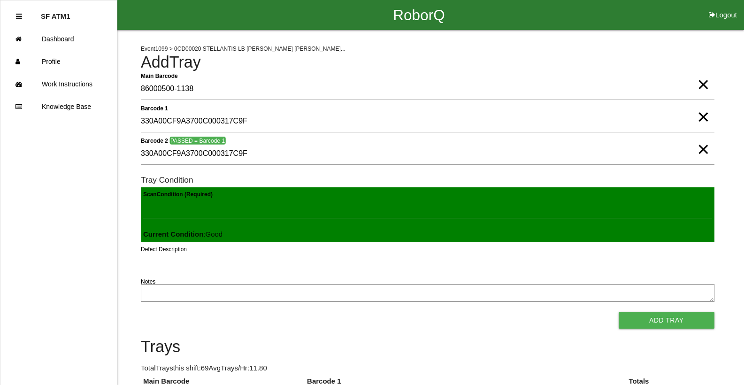
click at [619, 312] on button "Add Tray" at bounding box center [667, 320] width 96 height 17
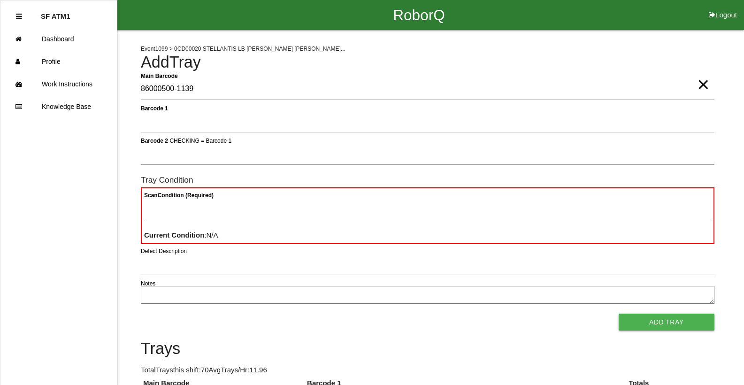
type Barcode "86000500-1139"
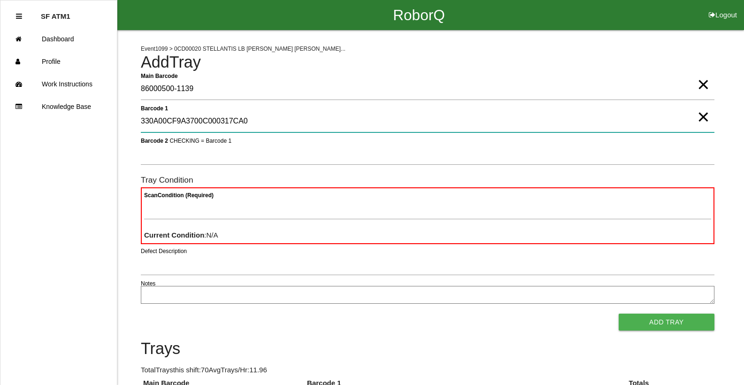
type 1 "330A00CF9A3700C000317CA0"
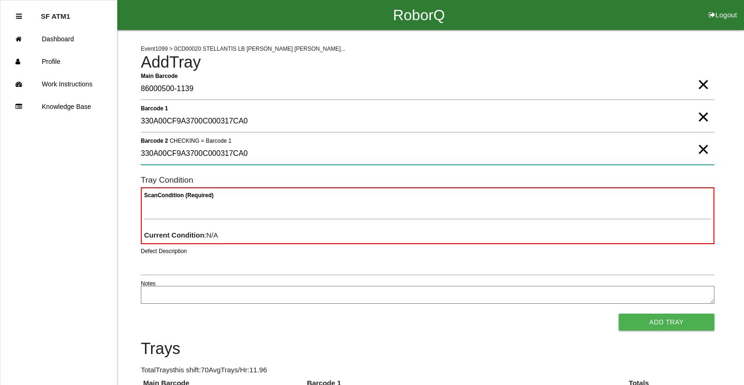
type 2 "330A00CF9A3700C000317CA0"
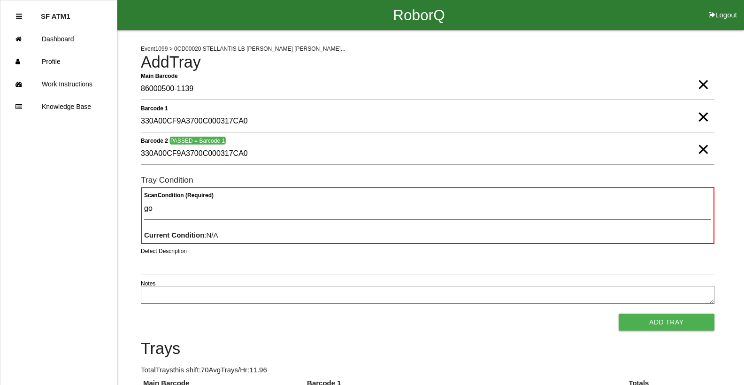
type Condition "goo"
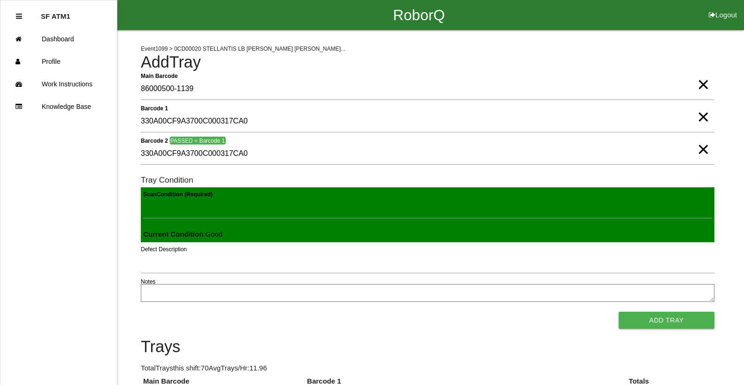
click at [619, 312] on button "Add Tray" at bounding box center [667, 320] width 96 height 17
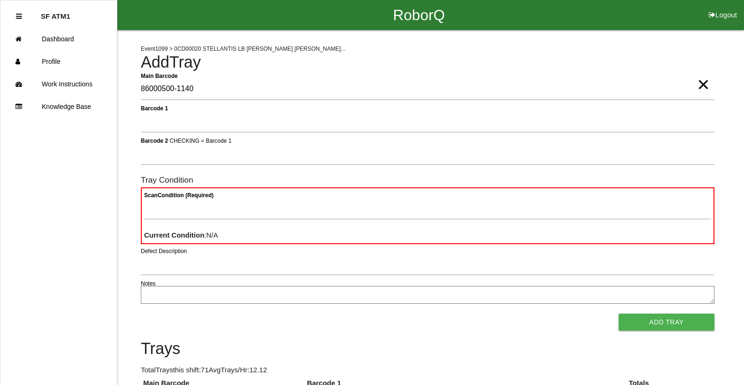
type Barcode "86000500-1140"
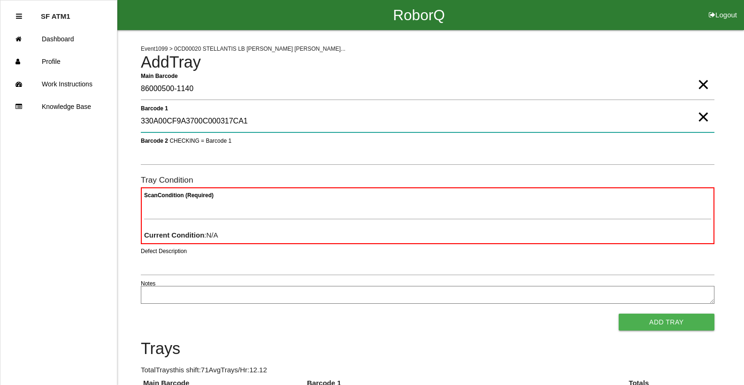
type 1 "330A00CF9A3700C000317CA1"
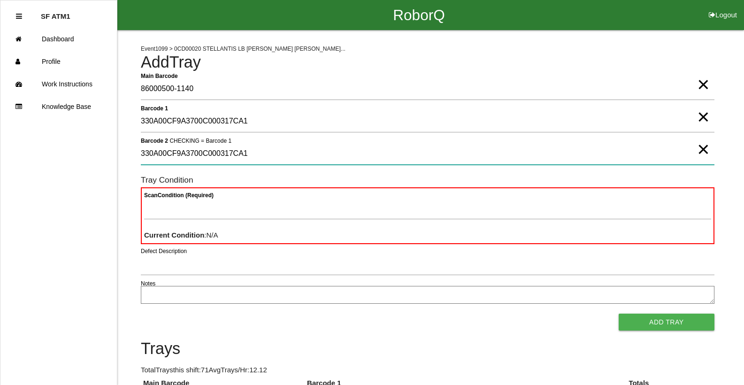
type 2 "330A00CF9A3700C000317CA1"
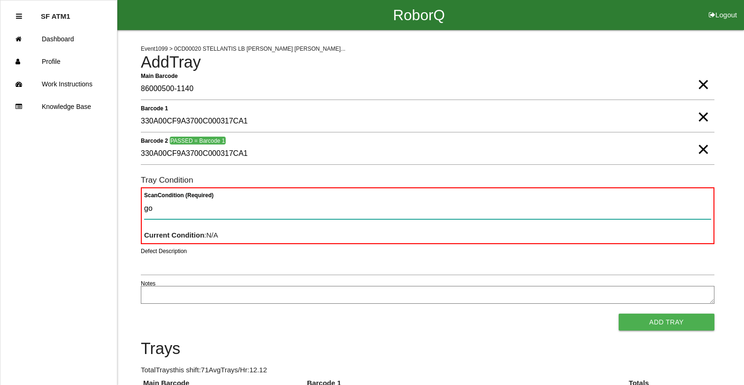
type Condition "goo"
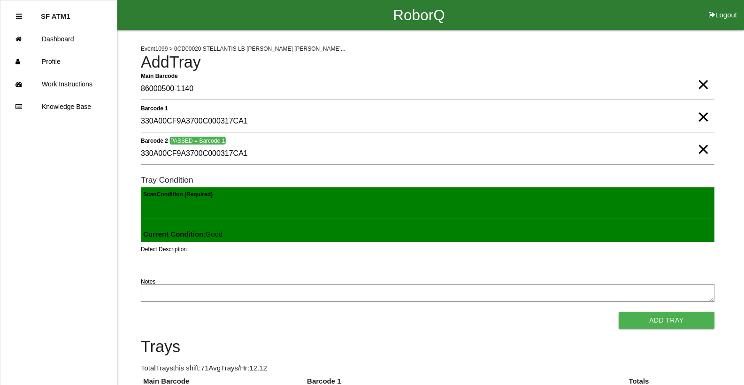
click at [619, 312] on button "Add Tray" at bounding box center [667, 320] width 96 height 17
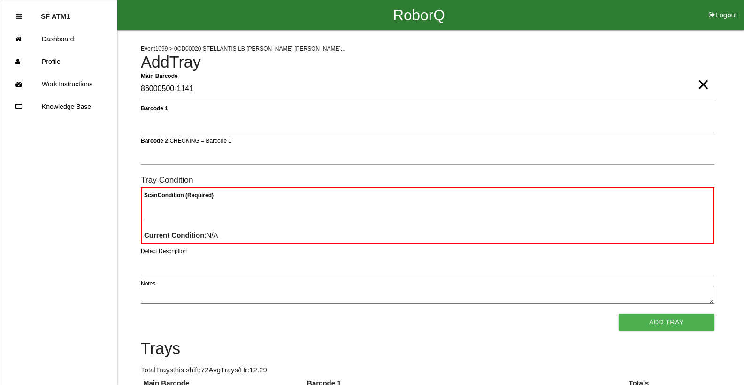
type Barcode "86000500-1141"
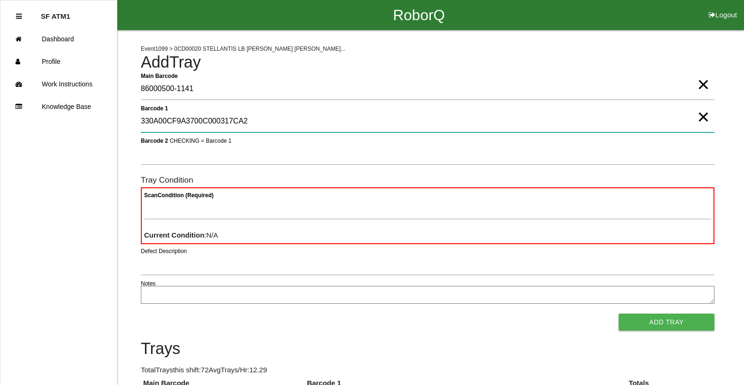
type 1 "330A00CF9A3700C000317CA2"
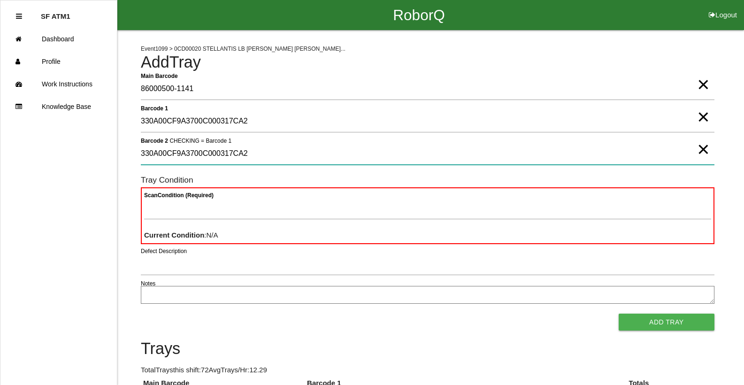
type 2 "330A00CF9A3700C000317CA2"
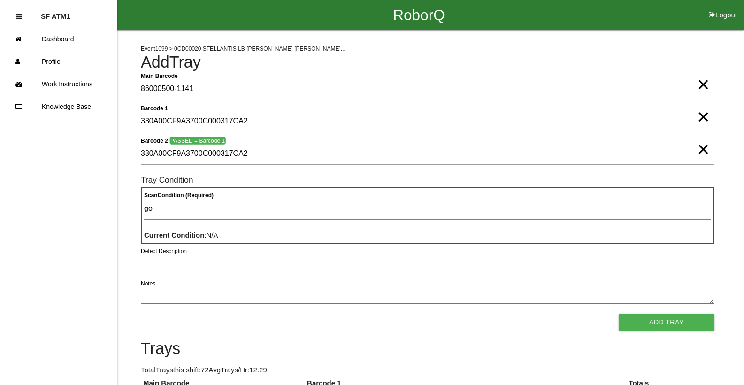
type Condition "goo"
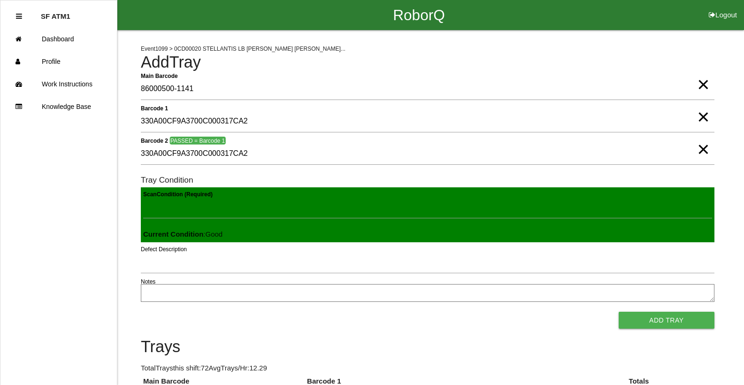
click at [619, 312] on button "Add Tray" at bounding box center [667, 320] width 96 height 17
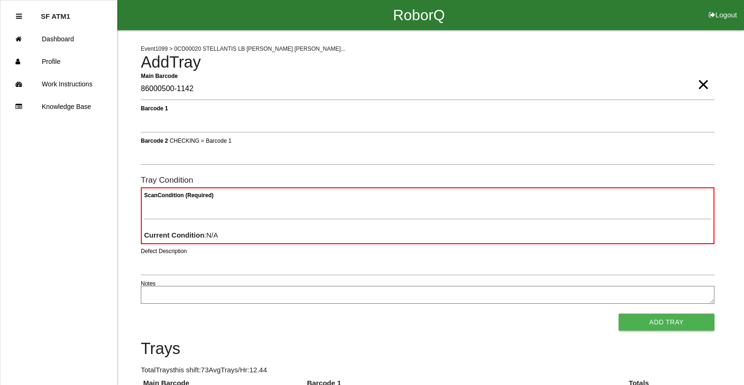
type Barcode "86000500-1142"
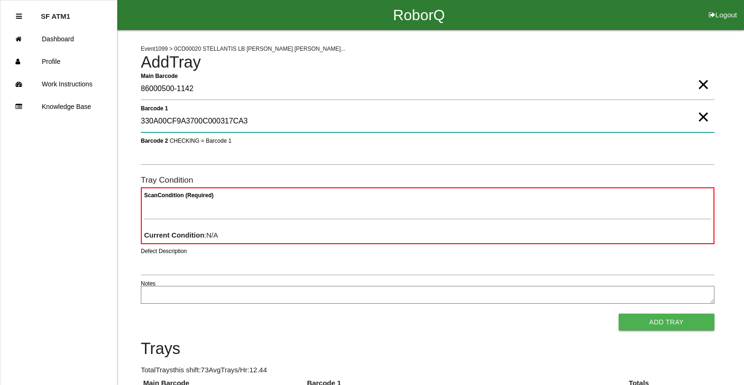
type 1 "330A00CF9A3700C000317CA3"
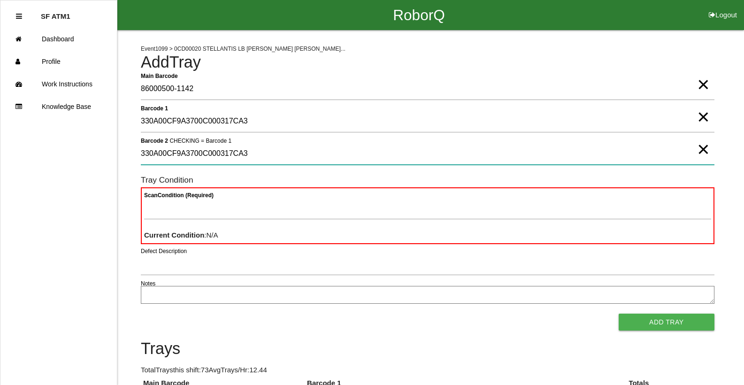
type 2 "330A00CF9A3700C000317CA3"
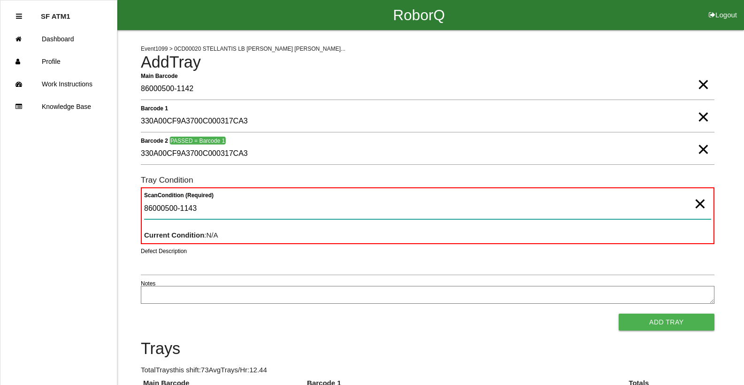
click at [223, 210] on Condition "86000500-1143" at bounding box center [427, 209] width 567 height 22
type Condition "8"
type Condition "goo"
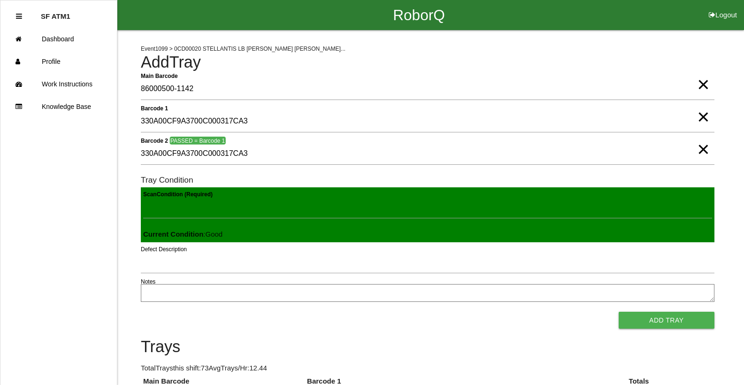
click button "Add Tray" at bounding box center [667, 320] width 96 height 17
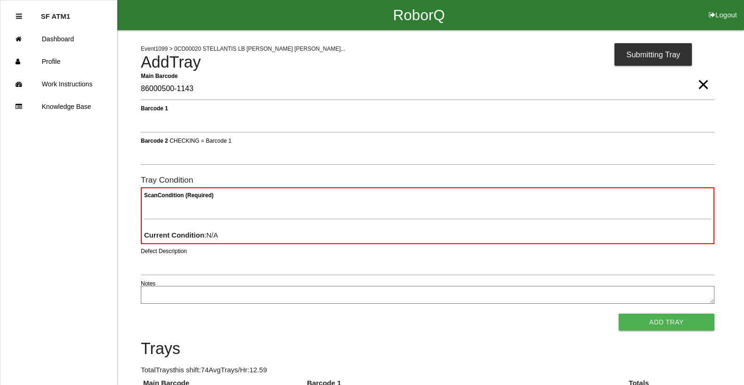
type Barcode "86000500-1143"
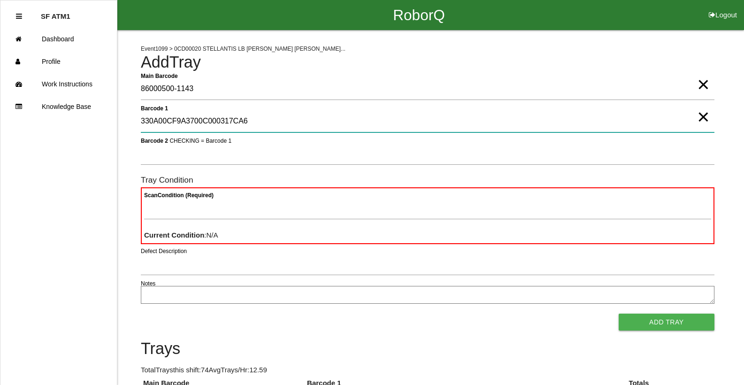
type 1 "330A00CF9A3700C000317CA6"
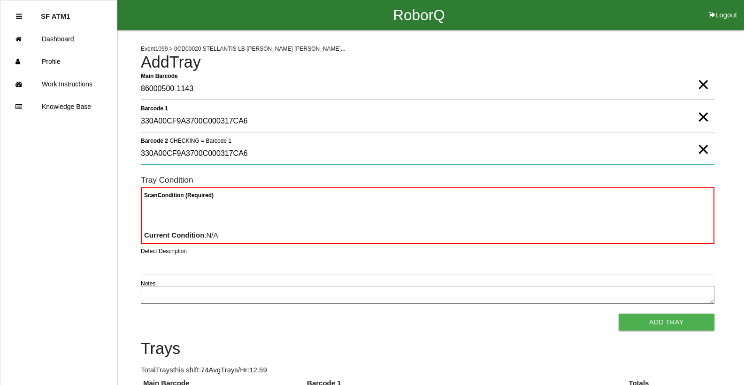
type 2 "330A00CF9A3700C000317CA6"
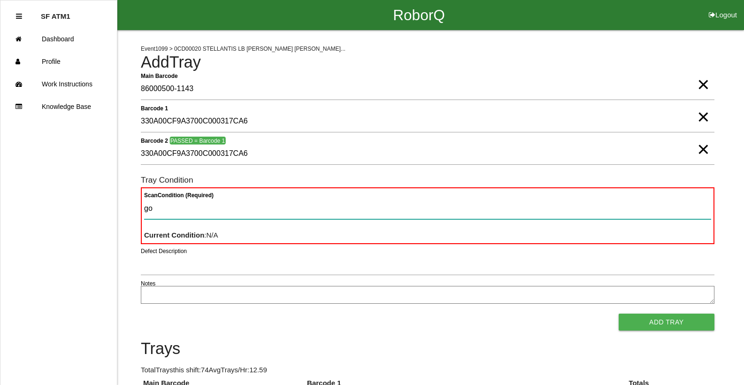
type Condition "goo"
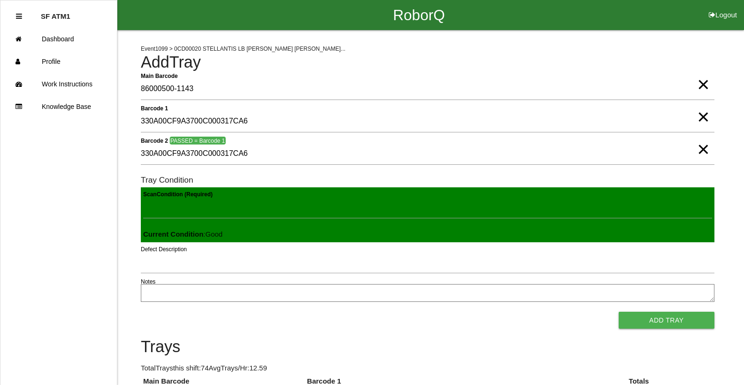
click at [619, 312] on button "Add Tray" at bounding box center [667, 320] width 96 height 17
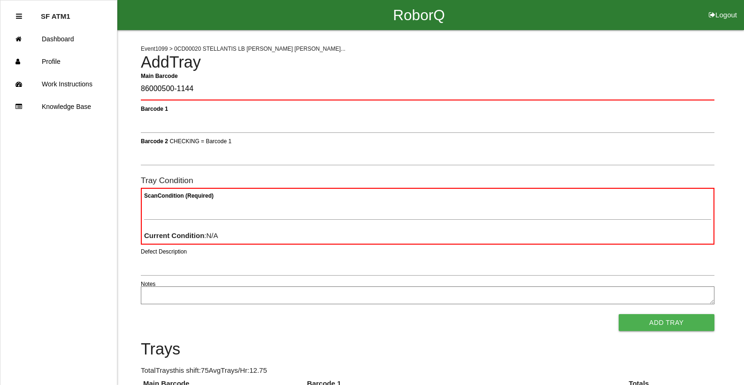
type Barcode "86000500-1144"
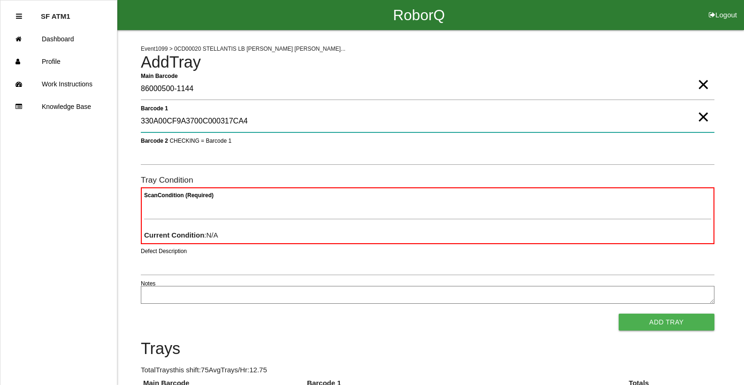
type 1 "330A00CF9A3700C000317CA4"
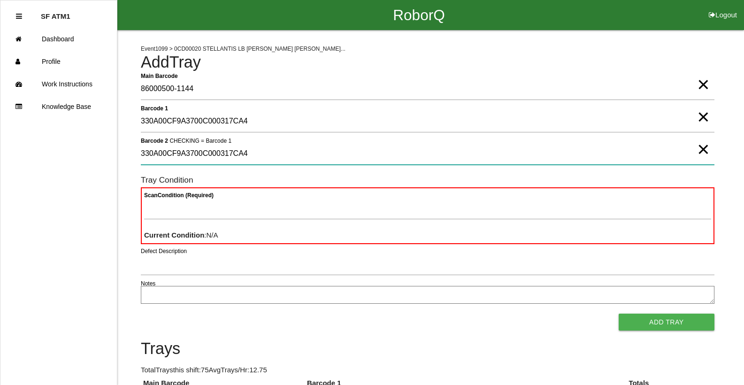
type 2 "330A00CF9A3700C000317CA4"
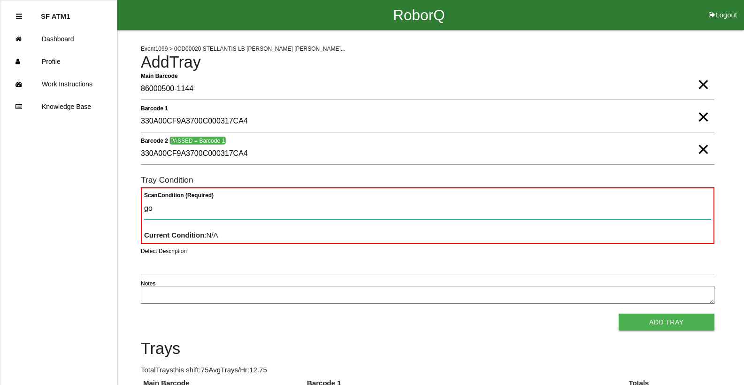
type Condition "goo"
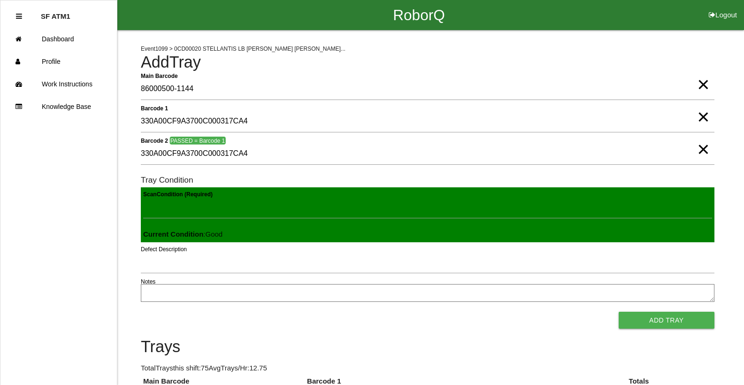
click button "Add Tray" at bounding box center [667, 320] width 96 height 17
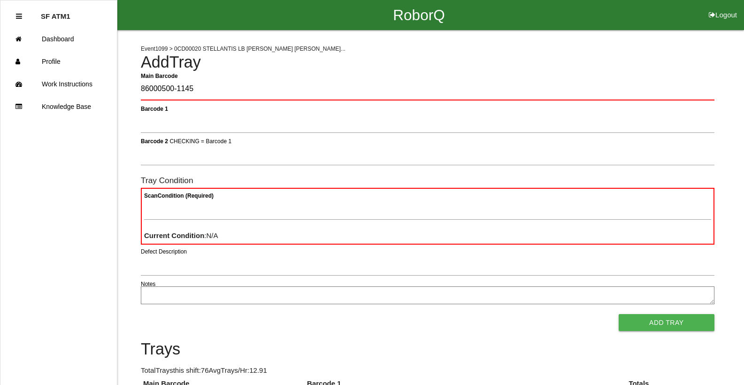
type Barcode "86000500-1145"
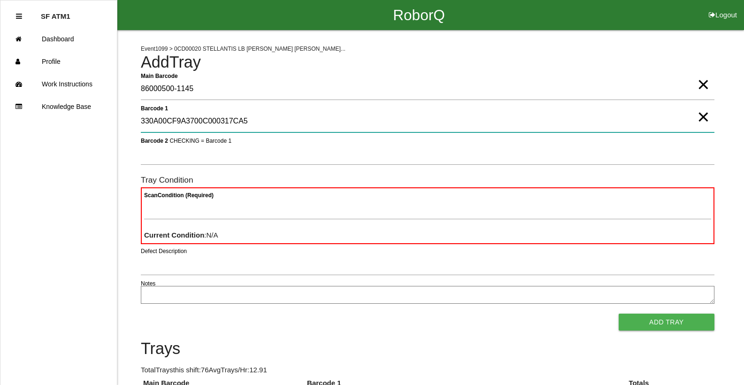
type 1 "330A00CF9A3700C000317CA5"
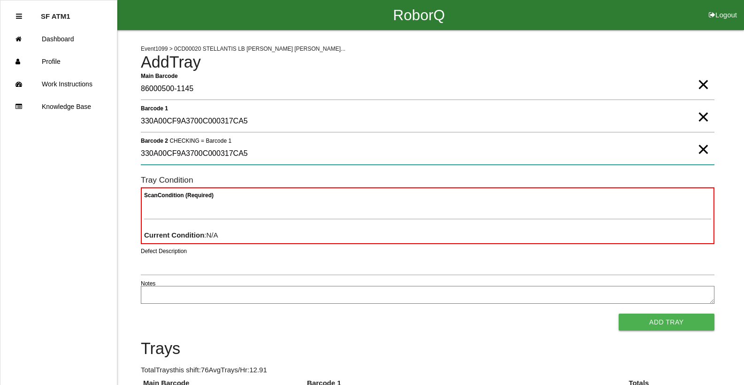
type 2 "330A00CF9A3700C000317CA5"
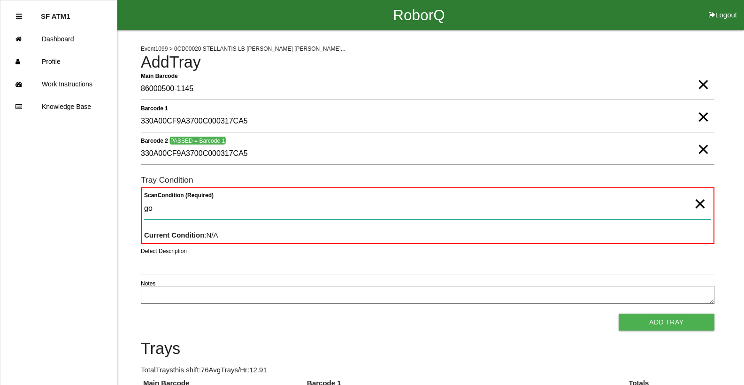
type Condition "goo"
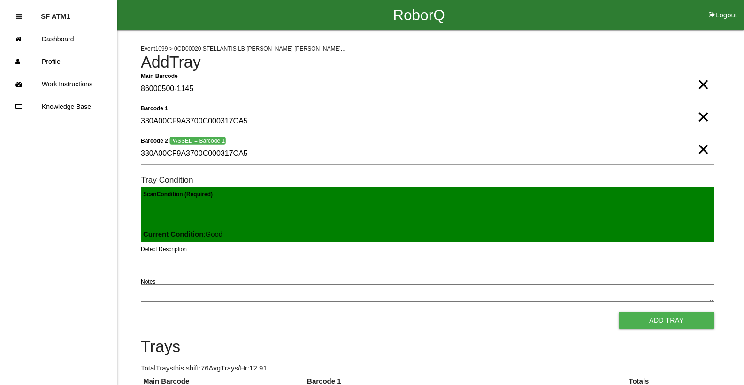
click at [619, 312] on button "Add Tray" at bounding box center [667, 320] width 96 height 17
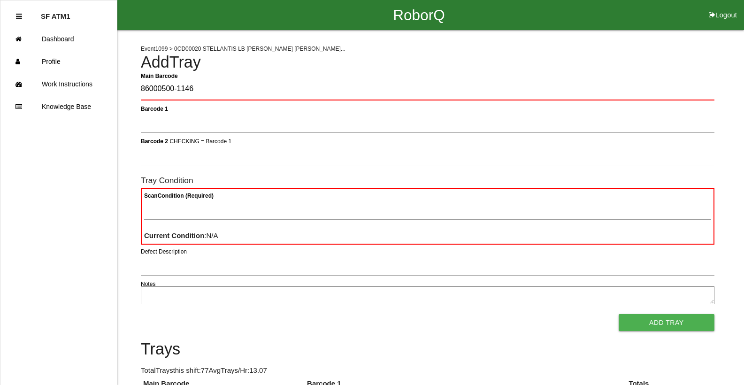
type Barcode "86000500-1146"
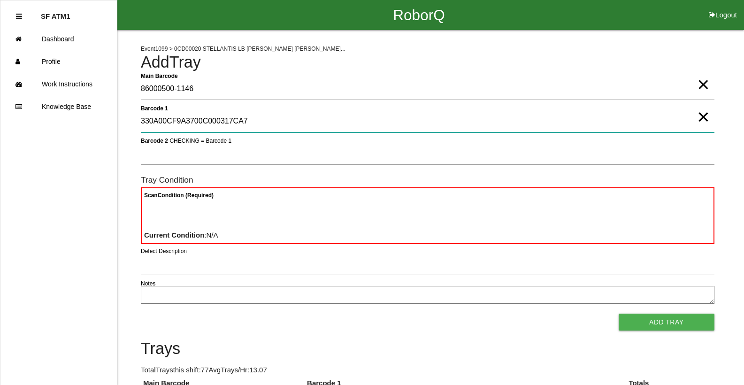
type 1 "330A00CF9A3700C000317CA7"
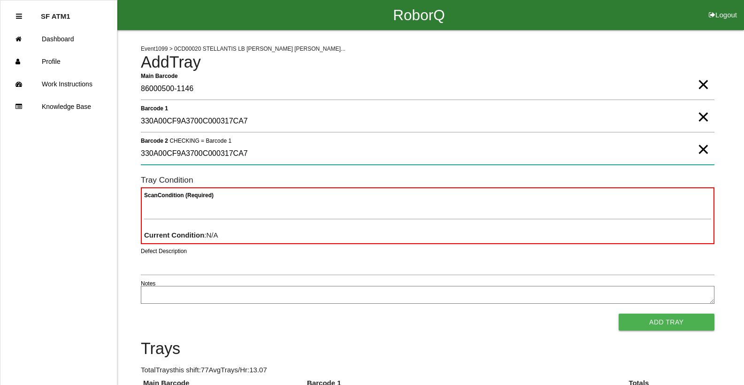
type 2 "330A00CF9A3700C000317CA7"
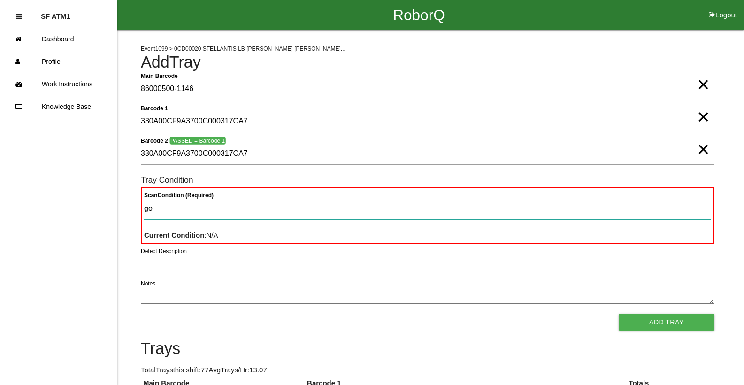
type Condition "goo"
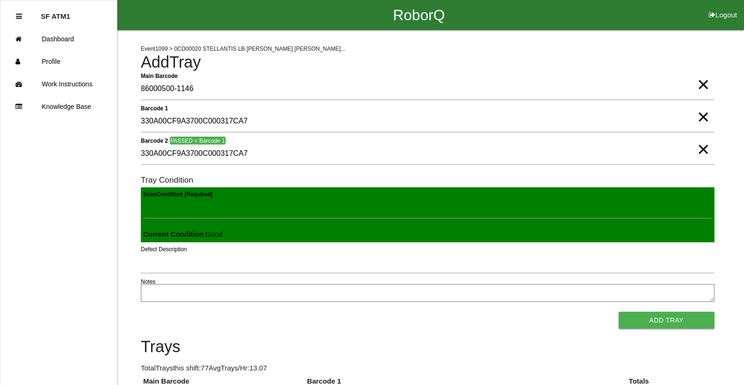
click at [619, 312] on button "Add Tray" at bounding box center [667, 320] width 96 height 17
